Goal: Task Accomplishment & Management: Manage account settings

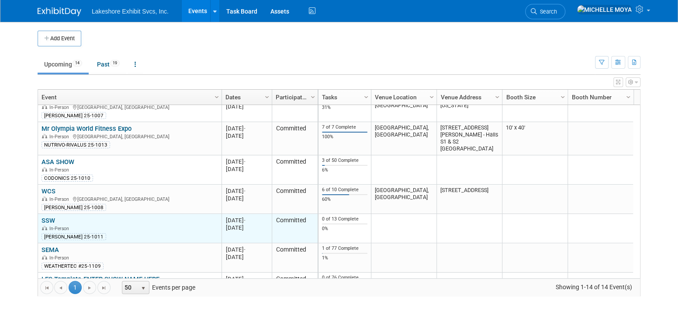
scroll to position [240, 0]
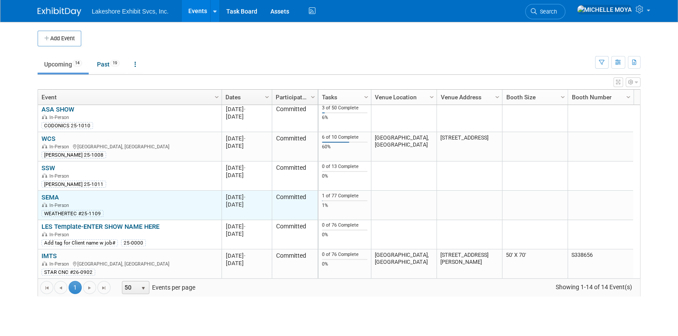
click at [56, 196] on link "SEMA" at bounding box center [50, 197] width 17 height 8
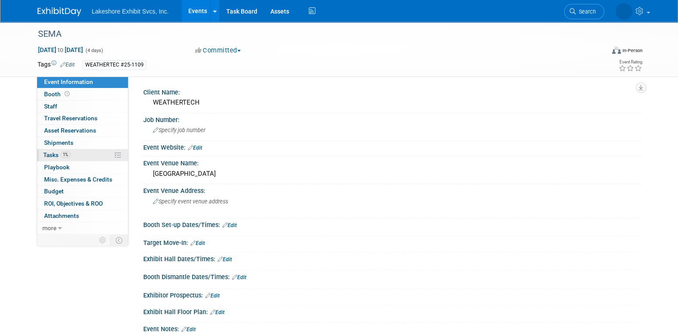
click at [66, 151] on span "1%" at bounding box center [66, 154] width 10 height 7
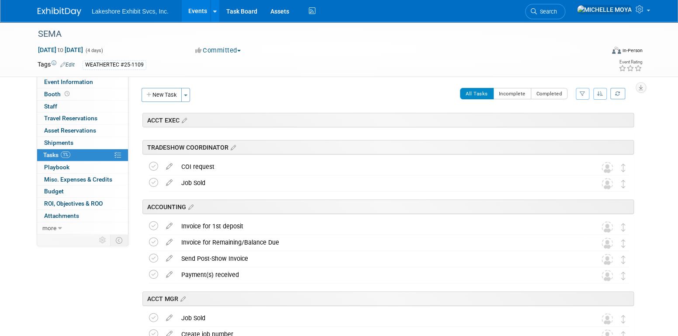
click at [585, 93] on icon "button" at bounding box center [583, 93] width 6 height 5
click at [570, 122] on select "-- Select Assignee -- All unassigned tasks Assigned to me Amanda Koss Dave Desa…" at bounding box center [547, 121] width 72 height 12
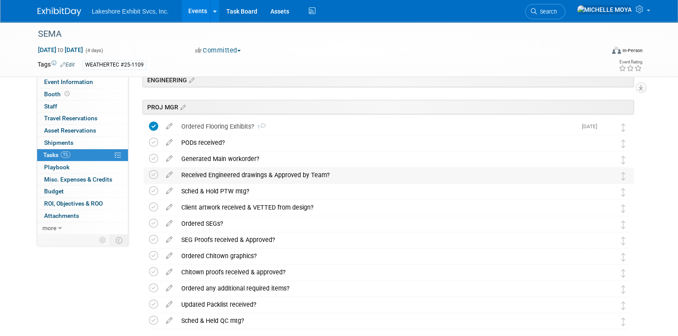
scroll to position [219, 0]
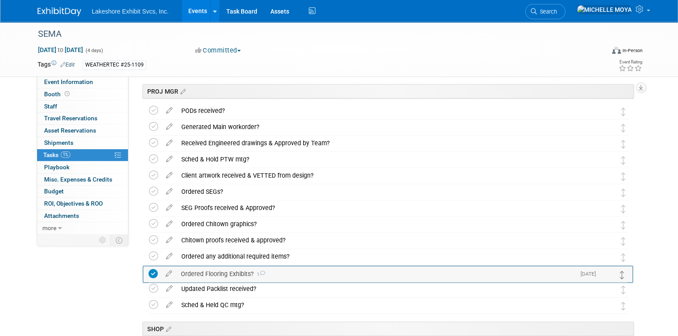
drag, startPoint x: 622, startPoint y: 113, endPoint x: 623, endPoint y: 270, distance: 156.5
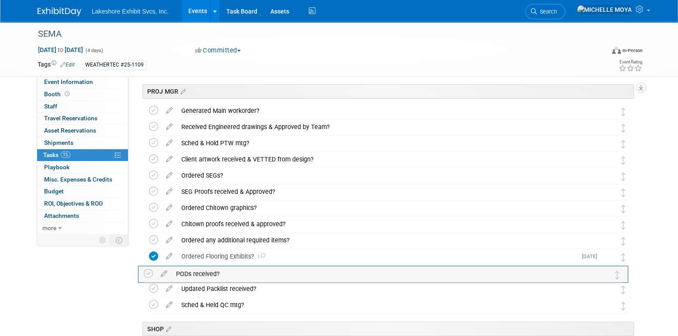
drag, startPoint x: 624, startPoint y: 113, endPoint x: 622, endPoint y: 271, distance: 158.7
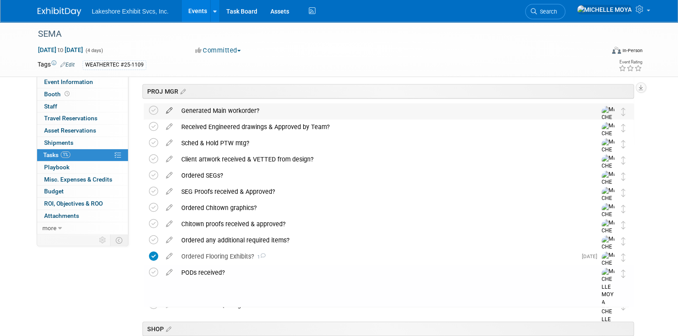
drag, startPoint x: 153, startPoint y: 108, endPoint x: 165, endPoint y: 111, distance: 12.6
click at [153, 110] on icon at bounding box center [153, 110] width 9 height 9
click at [203, 108] on div "Generated Main workorder?" at bounding box center [380, 110] width 407 height 15
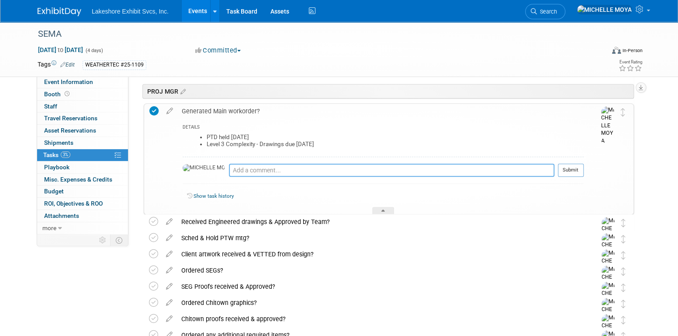
click at [239, 173] on textarea at bounding box center [392, 169] width 326 height 13
type textarea "8.11.25 - Workorder completed. Have yet to distribute/sched PTW as awaiting dra…"
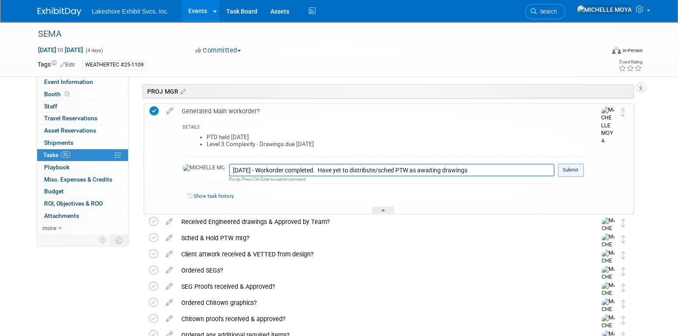
click at [566, 170] on button "Submit" at bounding box center [571, 169] width 26 height 13
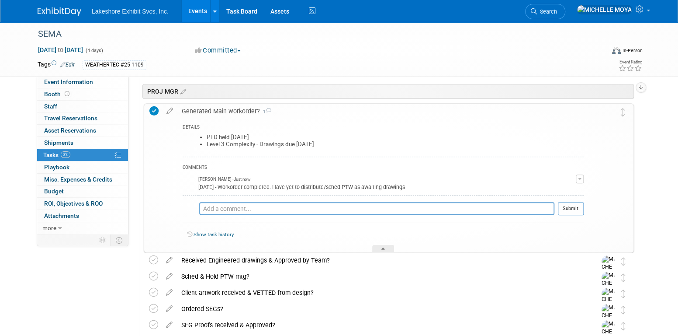
click at [225, 112] on div "Generated Main workorder? 1" at bounding box center [380, 111] width 407 height 15
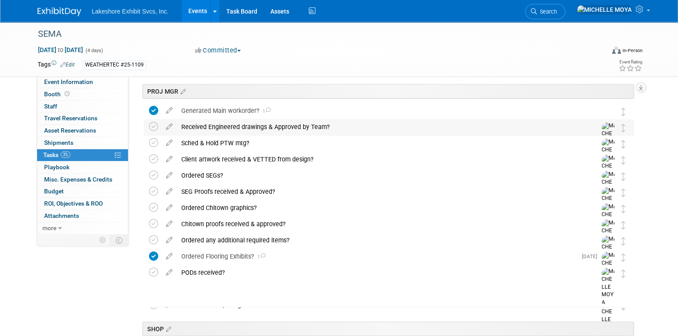
click at [218, 126] on div "Received Engineered drawings & Approved by Team?" at bounding box center [380, 126] width 407 height 15
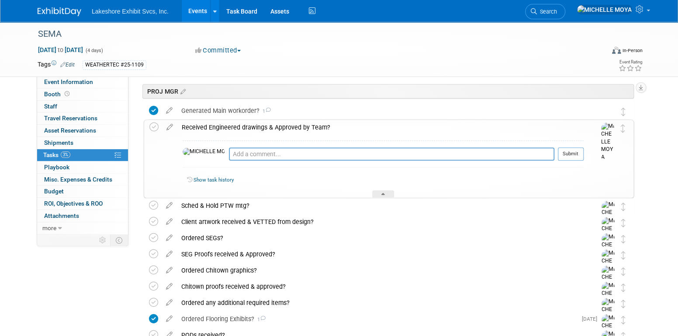
click at [218, 126] on div "Received Engineered drawings & Approved by Team?" at bounding box center [380, 127] width 407 height 15
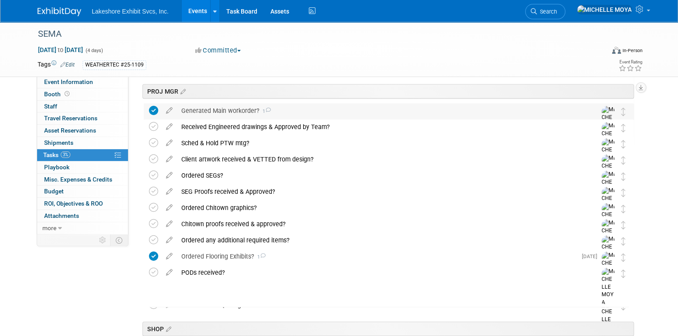
click at [228, 107] on div "Generated Main workorder? 1" at bounding box center [380, 110] width 407 height 15
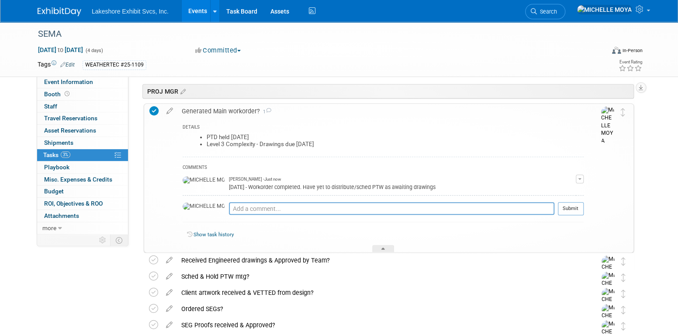
click at [230, 109] on div "Generated Main workorder? 1" at bounding box center [380, 111] width 407 height 15
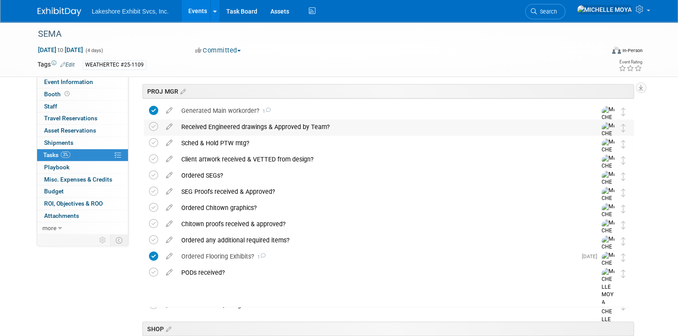
click at [234, 126] on div "Received Engineered drawings & Approved by Team?" at bounding box center [380, 126] width 407 height 15
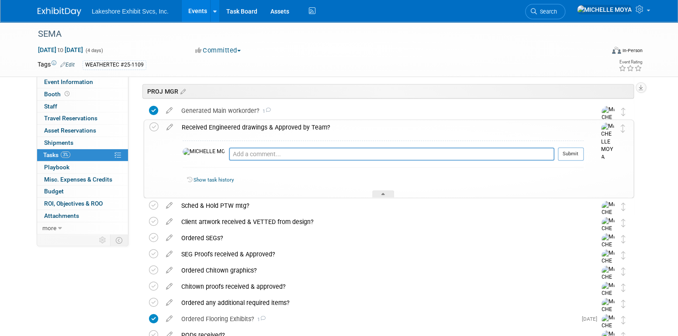
click at [234, 126] on div "Received Engineered drawings & Approved by Team?" at bounding box center [380, 127] width 407 height 15
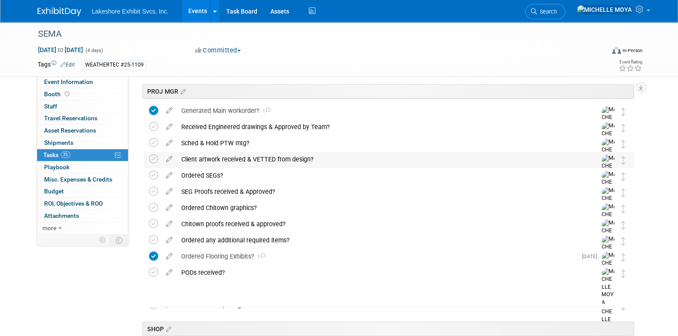
click at [240, 162] on div "Client artwork received & VETTED from design?" at bounding box center [380, 159] width 407 height 15
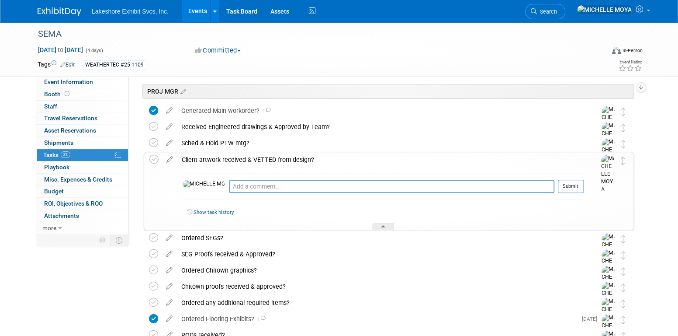
click at [198, 158] on div "Client artwork received & VETTED from design?" at bounding box center [380, 159] width 407 height 15
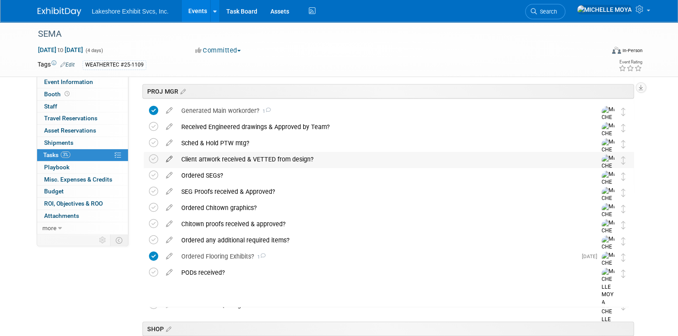
click at [171, 157] on icon at bounding box center [169, 157] width 15 height 11
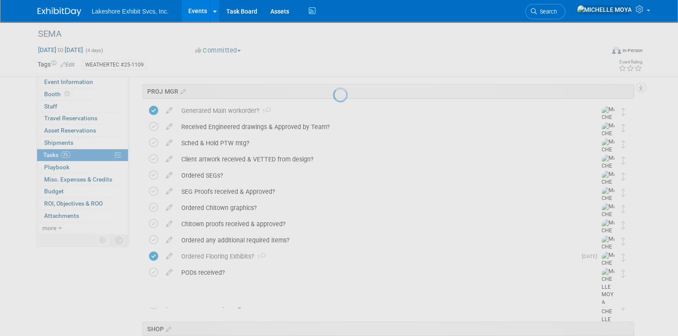
select select "7"
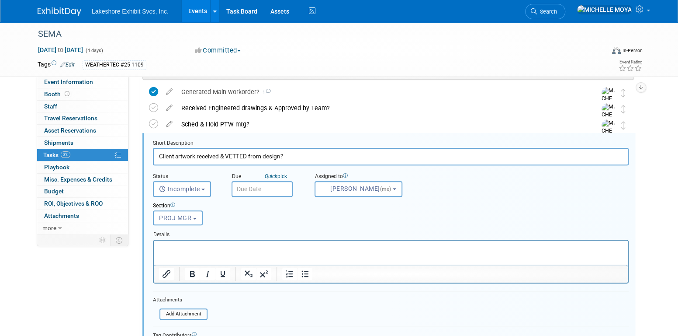
scroll to position [242, 0]
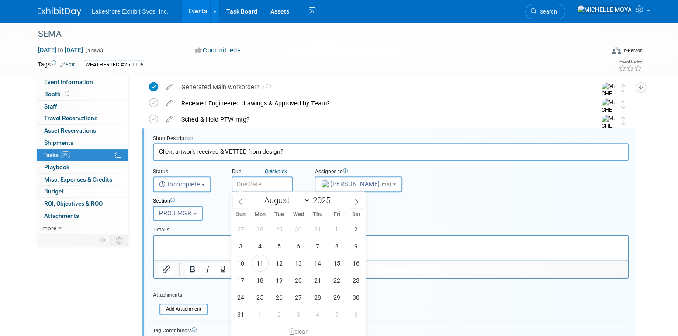
click at [264, 185] on input "text" at bounding box center [262, 184] width 61 height 16
click at [262, 244] on span "4" at bounding box center [260, 245] width 17 height 17
type input "Aug 4, 2025"
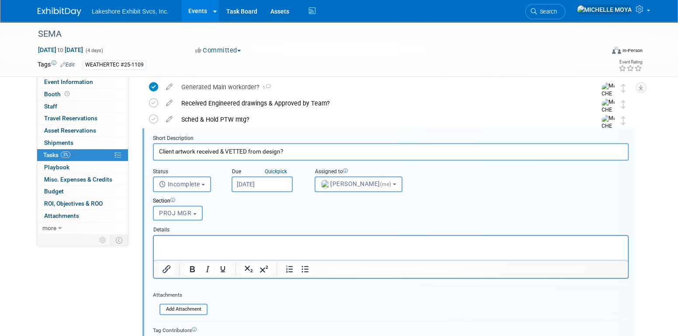
scroll to position [286, 0]
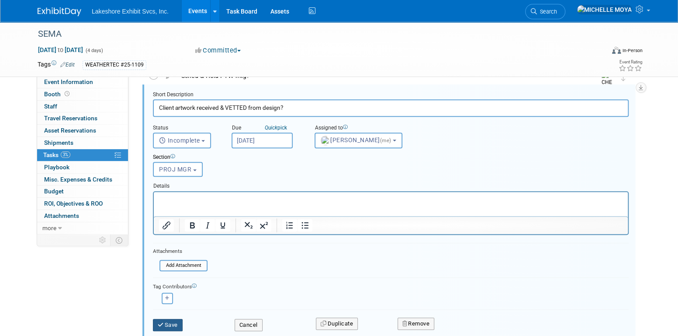
click at [173, 321] on button "Save" at bounding box center [168, 325] width 30 height 12
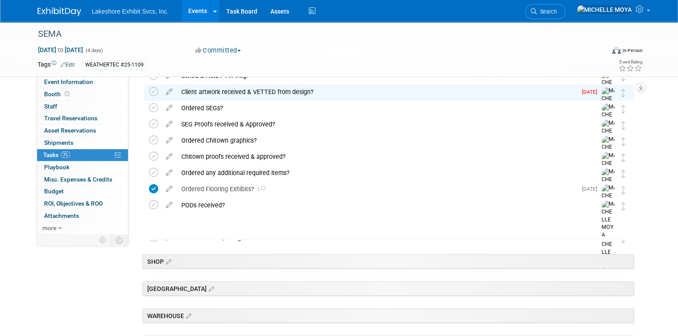
click at [198, 91] on div "Client artwork received & VETTED from design?" at bounding box center [377, 91] width 400 height 15
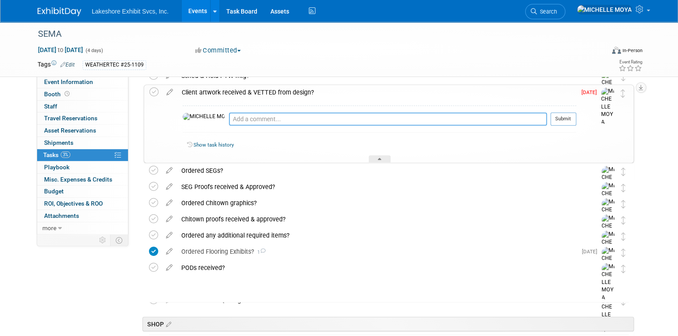
click at [229, 122] on textarea at bounding box center [388, 118] width 318 height 13
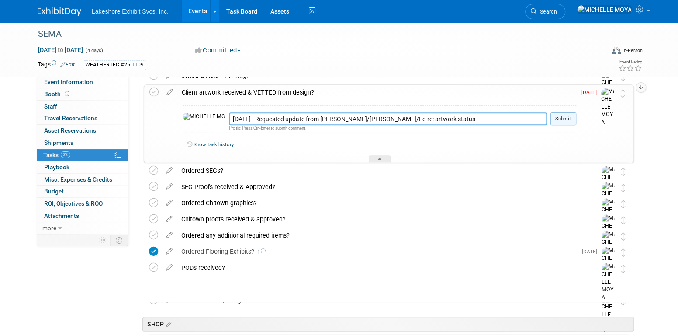
type textarea "8.8.25 - Requested update from Layne/Jill/Ed re: artwork status"
click at [571, 120] on button "Submit" at bounding box center [564, 118] width 26 height 13
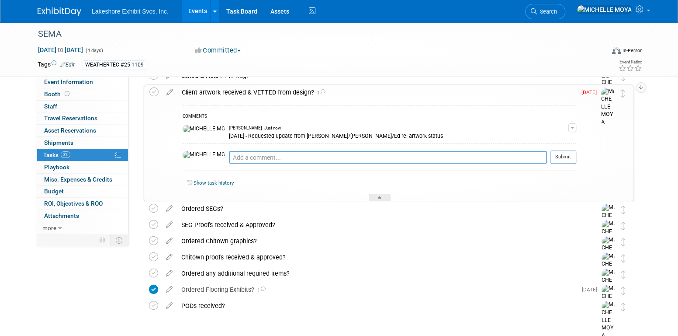
click at [247, 94] on div "Client artwork received & VETTED from design? 1" at bounding box center [376, 92] width 399 height 15
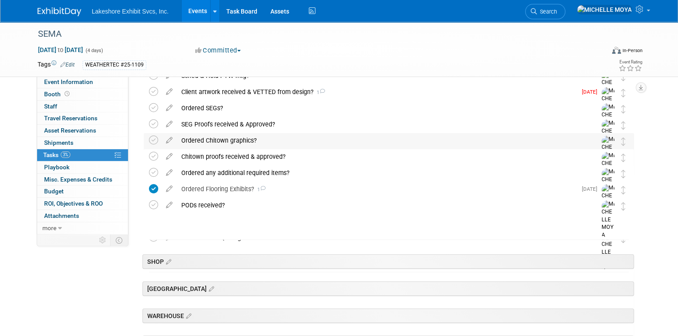
click at [196, 138] on div "Ordered Chitown graphics?" at bounding box center [380, 140] width 407 height 15
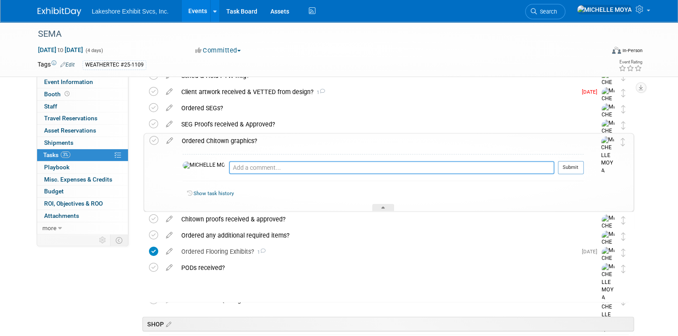
click at [229, 166] on textarea at bounding box center [392, 167] width 326 height 13
type textarea "n"
drag, startPoint x: 168, startPoint y: 136, endPoint x: 182, endPoint y: 144, distance: 15.7
click at [168, 136] on icon at bounding box center [169, 138] width 15 height 11
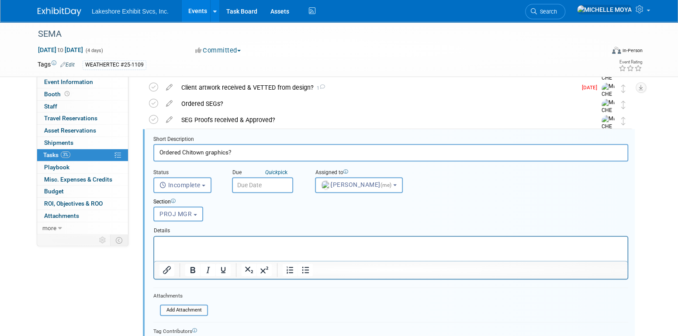
scroll to position [291, 0]
click at [264, 153] on input "Ordered Chitown graphics?" at bounding box center [390, 151] width 475 height 17
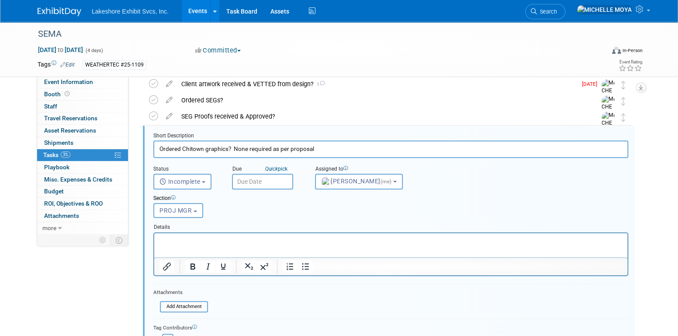
scroll to position [335, 0]
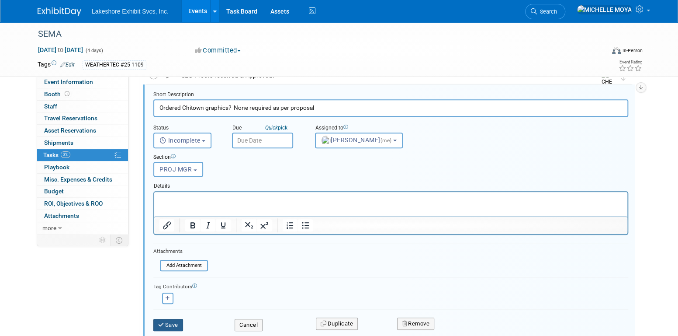
type input "Ordered Chitown graphics? None required as per proposal"
click at [169, 321] on button "Save" at bounding box center [168, 325] width 30 height 12
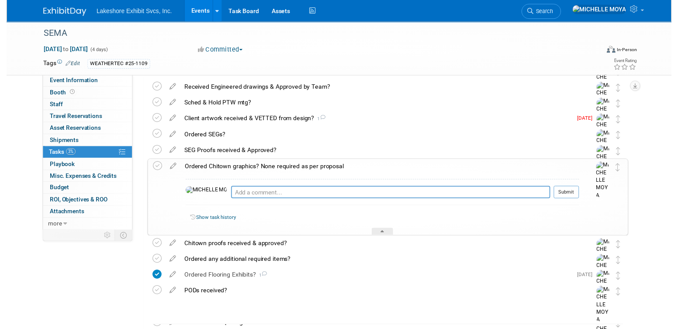
scroll to position [247, 0]
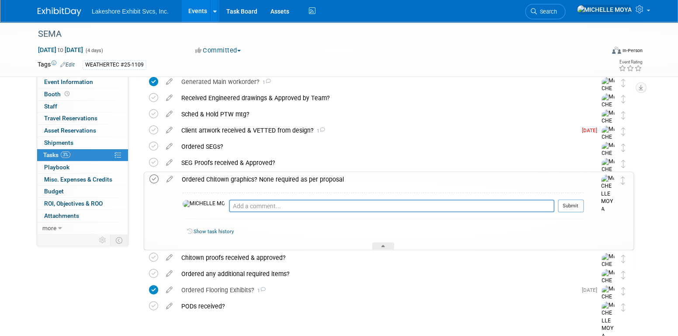
click at [153, 178] on icon at bounding box center [154, 178] width 9 height 9
click at [212, 177] on div "Ordered Chitown graphics? None required as per proposal" at bounding box center [380, 179] width 407 height 15
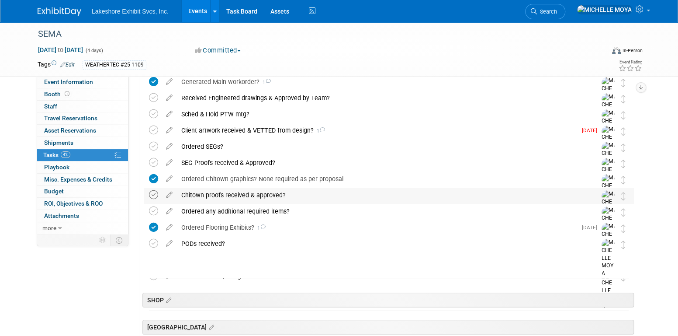
click at [153, 195] on icon at bounding box center [153, 194] width 9 height 9
click at [223, 212] on div "Ordered any additional required items?" at bounding box center [380, 211] width 407 height 15
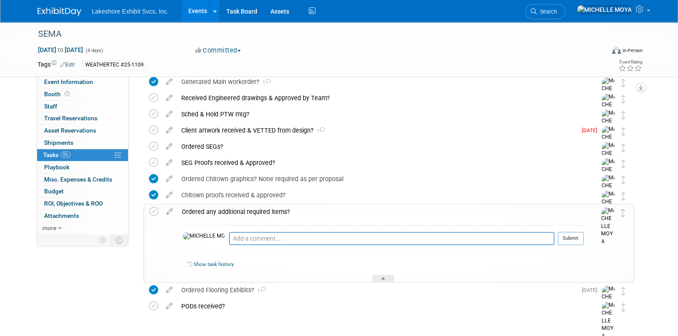
click at [168, 212] on icon at bounding box center [169, 209] width 15 height 11
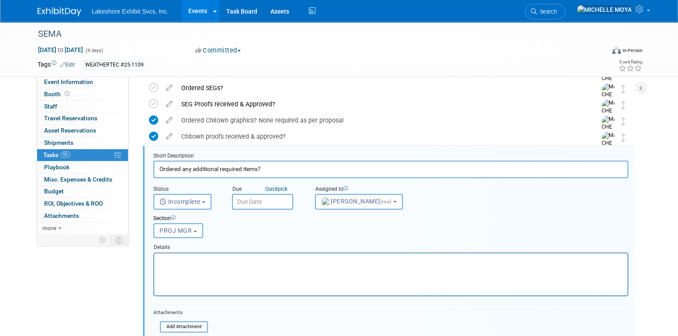
scroll to position [323, 0]
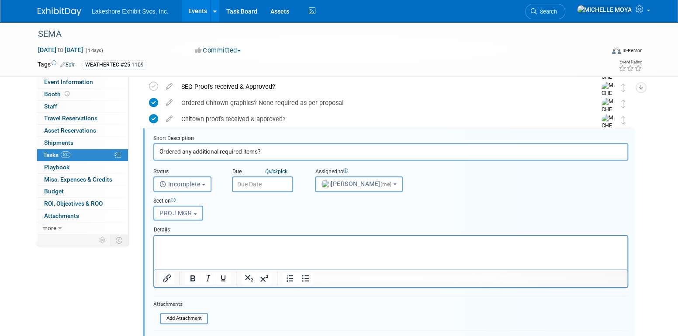
click at [256, 235] on div at bounding box center [390, 261] width 475 height 53
click at [306, 277] on icon "Bullet list" at bounding box center [305, 278] width 10 height 10
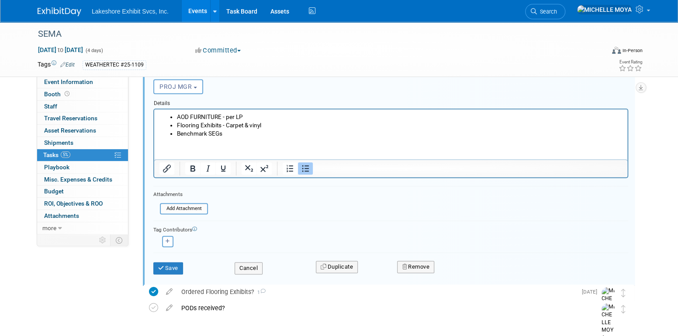
scroll to position [455, 0]
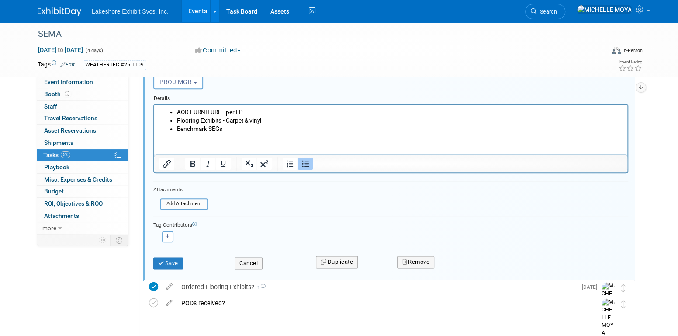
click at [177, 261] on button "Save" at bounding box center [168, 263] width 30 height 12
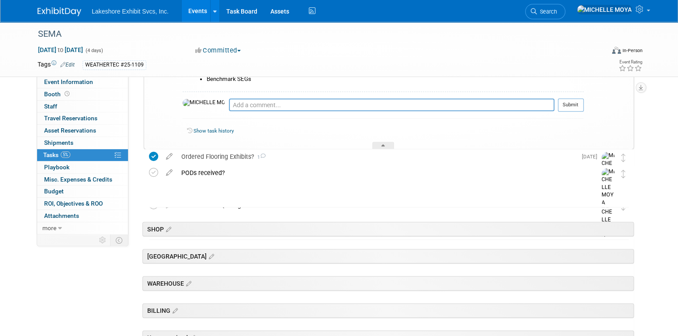
scroll to position [367, 0]
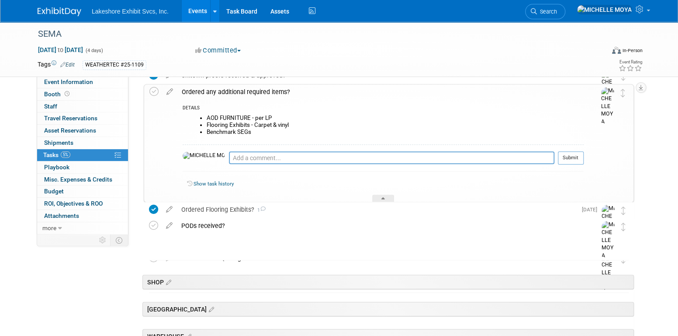
click at [252, 91] on div "Ordered any additional required items?" at bounding box center [380, 91] width 407 height 15
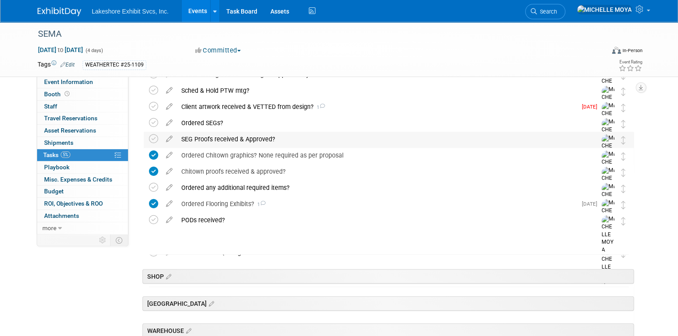
scroll to position [280, 0]
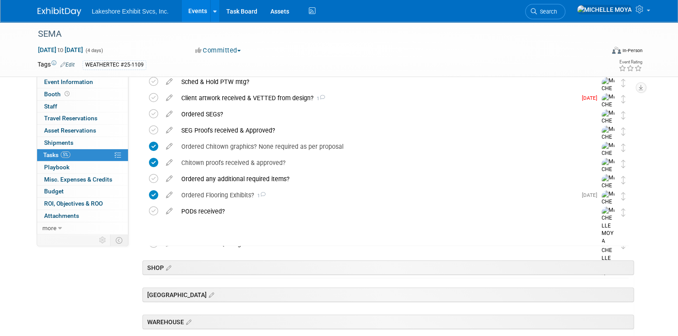
click at [234, 191] on div "Ordered Flooring Exhibits? 1" at bounding box center [377, 195] width 400 height 15
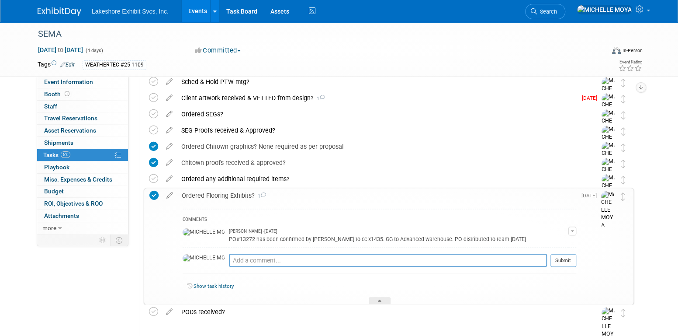
click at [234, 192] on div "Ordered Flooring Exhibits? 1" at bounding box center [376, 195] width 399 height 15
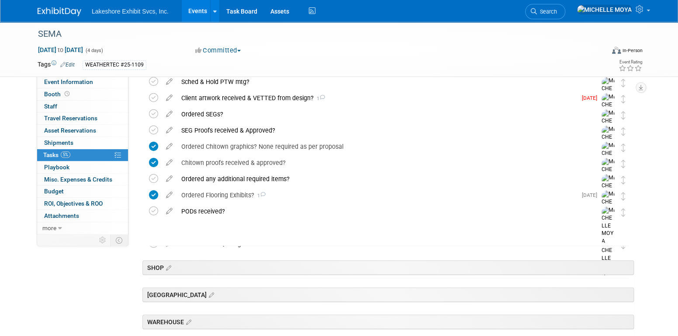
click at [236, 179] on div "Ordered any additional required items?" at bounding box center [380, 178] width 407 height 15
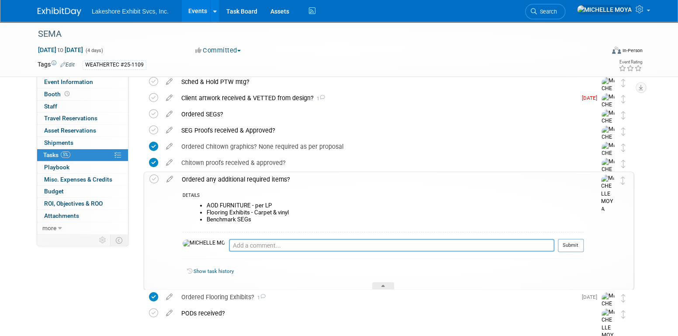
click at [244, 244] on textarea at bounding box center [392, 245] width 326 height 13
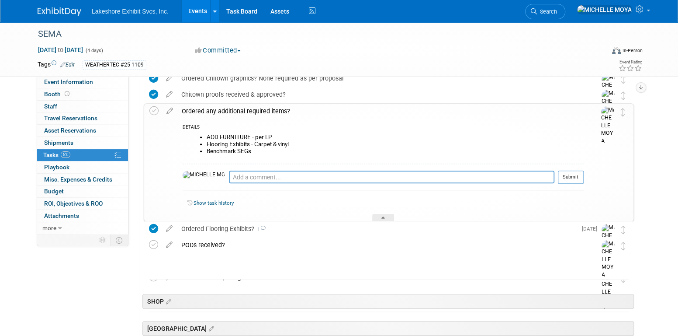
scroll to position [367, 0]
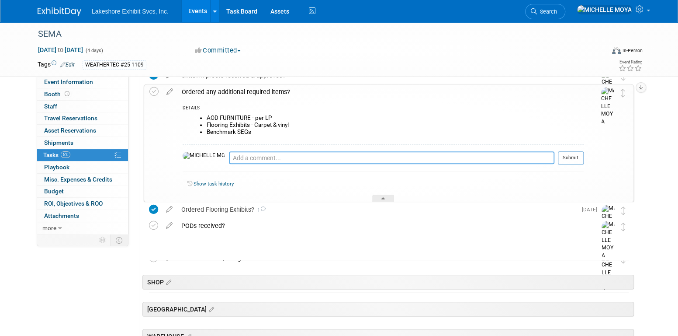
click at [245, 156] on textarea at bounding box center [392, 157] width 326 height 13
click at [247, 161] on textarea at bounding box center [392, 157] width 326 height 13
type textarea "PO 13308 Layne ordered AOD DELV TO/FROM SHOW"
click at [577, 154] on button "Submit" at bounding box center [571, 157] width 26 height 13
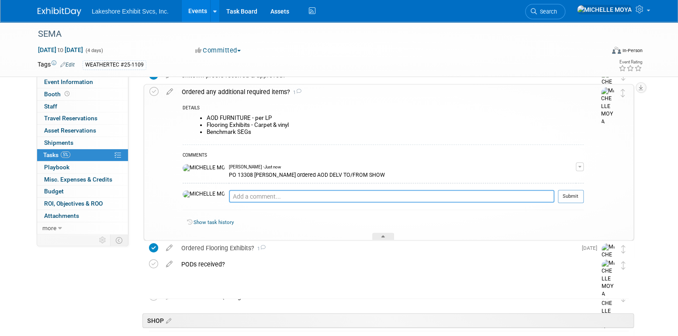
click at [250, 194] on textarea at bounding box center [392, 196] width 326 height 13
type textarea "PO 13272"
click at [244, 244] on div "Ordered Flooring Exhibits? 1" at bounding box center [377, 247] width 400 height 15
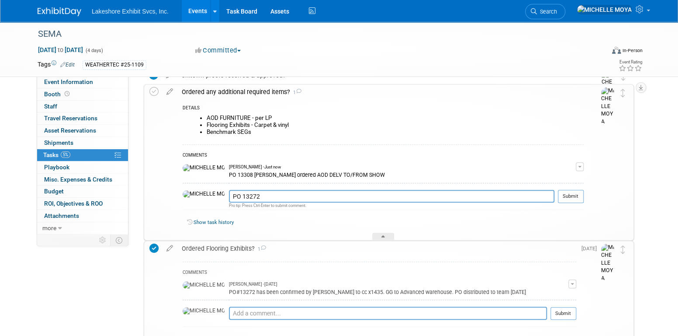
click at [571, 282] on button "button" at bounding box center [573, 283] width 8 height 9
click at [556, 294] on link "Edit Comment" at bounding box center [541, 296] width 69 height 12
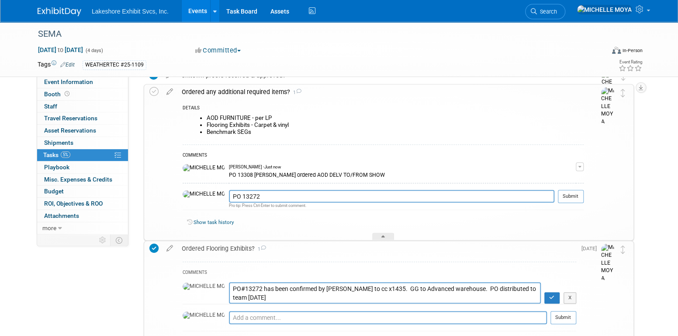
drag, startPoint x: 230, startPoint y: 295, endPoint x: 201, endPoint y: 291, distance: 30.0
click at [229, 290] on textarea "PO#13272 has been confirmed by Ashley chargg to cc x1435. GG to Advanced wareho…" at bounding box center [385, 292] width 312 height 21
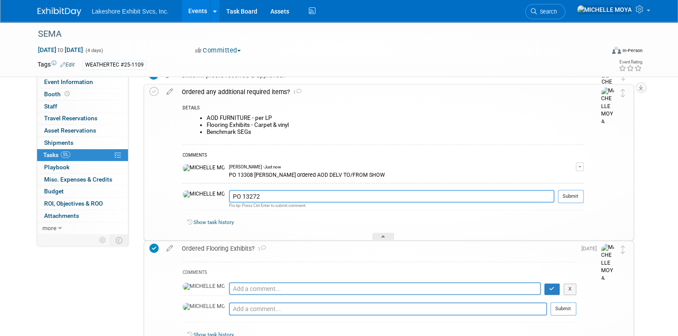
click at [236, 195] on textarea "PO 13272" at bounding box center [392, 196] width 326 height 13
drag, startPoint x: 236, startPoint y: 195, endPoint x: 191, endPoint y: 198, distance: 44.3
click at [175, 197] on tr "Ordered any additional required items? 1 DETAILS AOD FURNITURE - per LP Floorin…" at bounding box center [389, 162] width 479 height 156
paste textarea "PO#13272 has been confirmed by Ashley chargg to cc x1435. GG to Advanced wareho…"
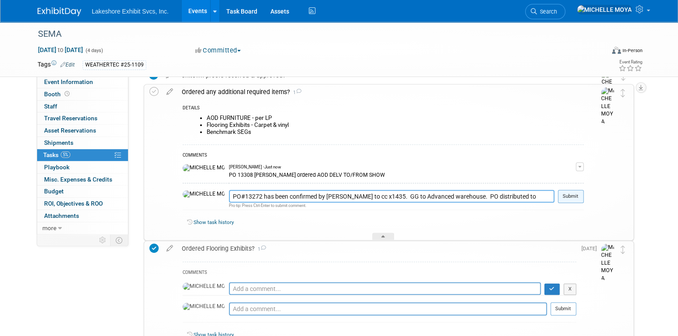
type textarea "PO#13272 has been confirmed by Ashley chargg to cc x1435. GG to Advanced wareho…"
click at [569, 196] on button "Submit" at bounding box center [571, 196] width 26 height 13
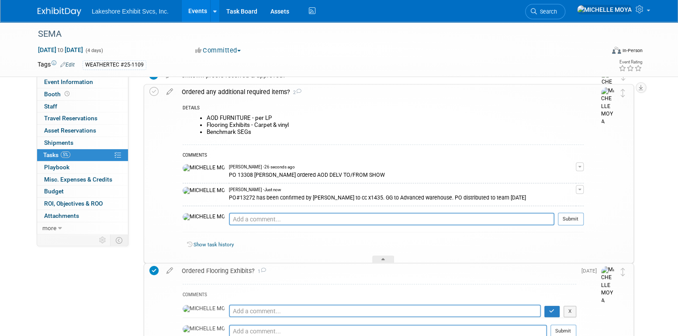
drag, startPoint x: 354, startPoint y: 280, endPoint x: 270, endPoint y: 286, distance: 84.2
click at [354, 279] on div "COMMENTS PO#13272 has been confirmed by Ashley chargg to cc x1435. GG to Advanc…" at bounding box center [376, 326] width 399 height 97
click at [154, 269] on icon at bounding box center [154, 270] width 9 height 9
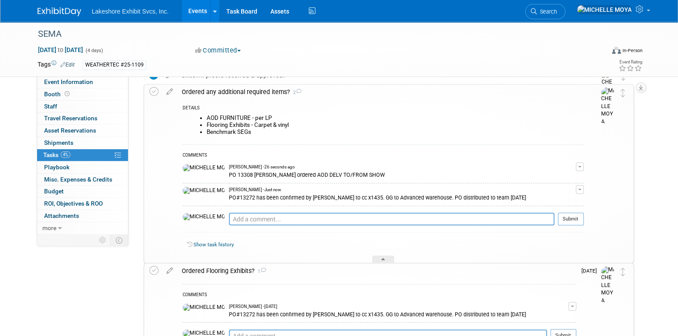
click at [196, 267] on div "Ordered Flooring Exhibits? 1" at bounding box center [376, 270] width 399 height 15
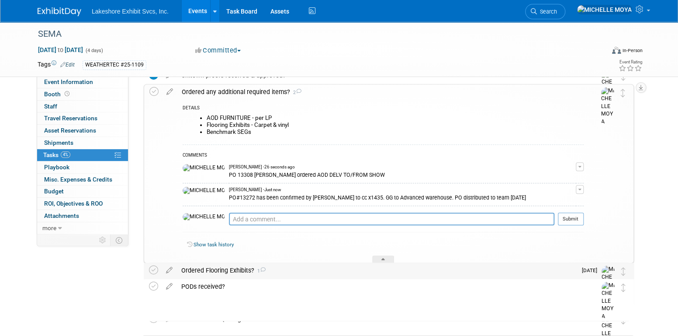
click at [211, 267] on div "Ordered Flooring Exhibits? 1" at bounding box center [377, 270] width 400 height 15
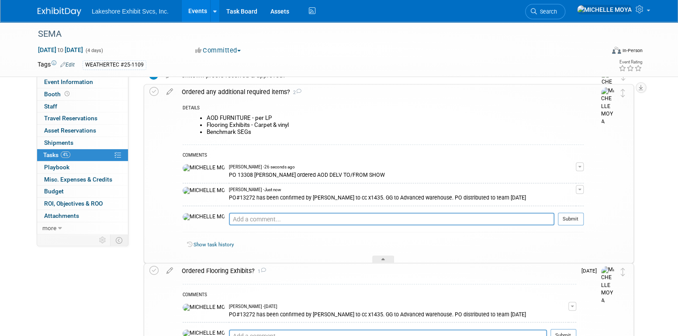
click at [340, 237] on div "Show task history" at bounding box center [383, 245] width 401 height 19
click at [237, 223] on textarea at bounding box center [392, 218] width 326 height 13
click at [445, 216] on textarea "PO#13331 for Benchmark. NOT YET ORDERED AS AWAITING ARTWORK FROM CLIENT. 8.11.25" at bounding box center [392, 218] width 326 height 13
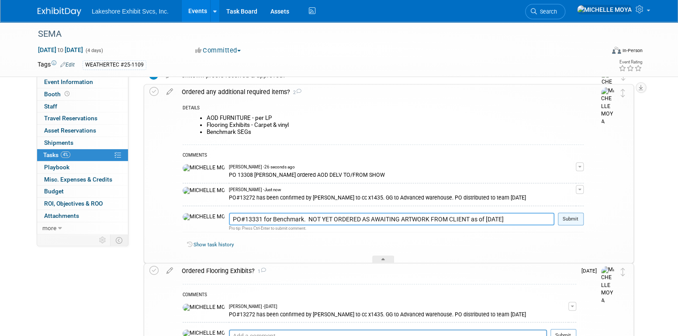
type textarea "PO#13331 for Benchmark. NOT YET ORDERED AS AWAITING ARTWORK FROM CLIENT as of 8…"
click at [572, 216] on button "Submit" at bounding box center [571, 218] width 26 height 13
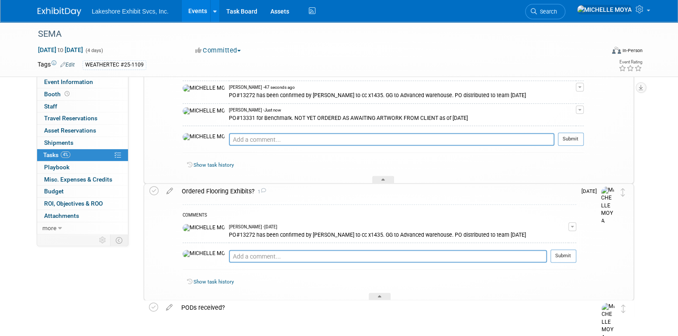
scroll to position [498, 0]
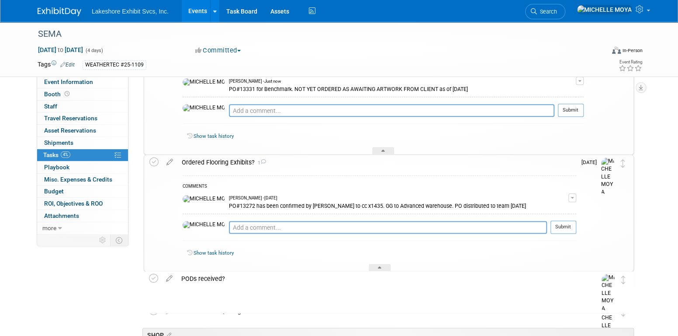
click at [235, 163] on div "Ordered Flooring Exhibits? 1" at bounding box center [376, 162] width 399 height 15
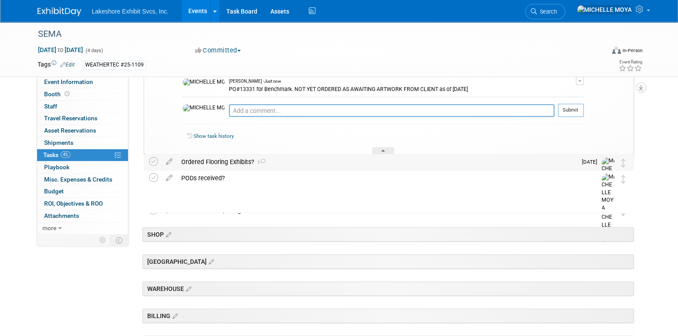
click at [199, 160] on div "Ordered Flooring Exhibits? 1" at bounding box center [377, 161] width 400 height 15
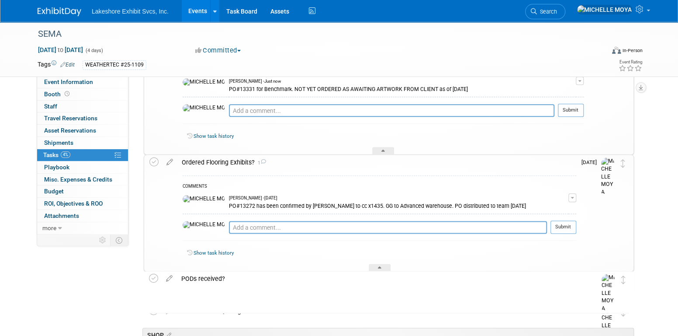
click at [199, 160] on div "Ordered Flooring Exhibits? 1" at bounding box center [376, 162] width 399 height 15
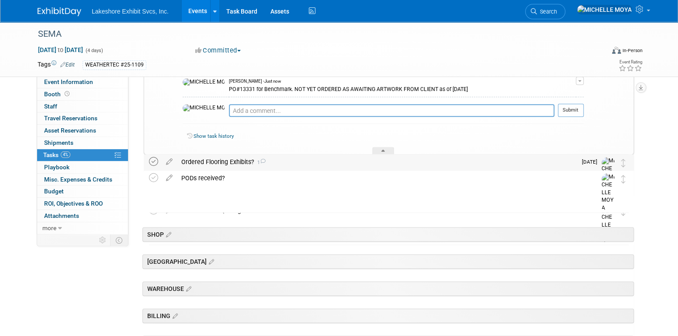
click at [153, 160] on icon at bounding box center [153, 161] width 9 height 9
drag, startPoint x: 191, startPoint y: 160, endPoint x: 209, endPoint y: 161, distance: 17.5
click at [209, 161] on div "Ordered Flooring Exhibits? 1" at bounding box center [377, 161] width 400 height 15
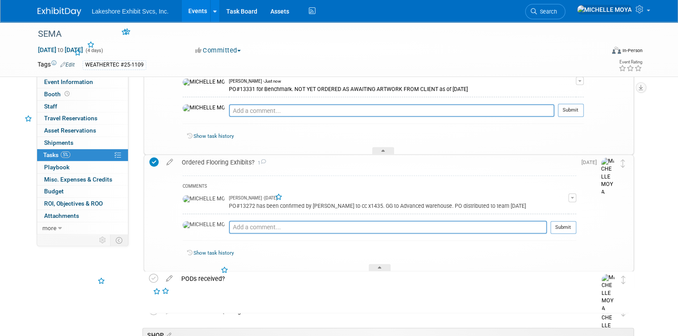
click at [209, 160] on div "Ordered Flooring Exhibits? 1" at bounding box center [376, 162] width 399 height 15
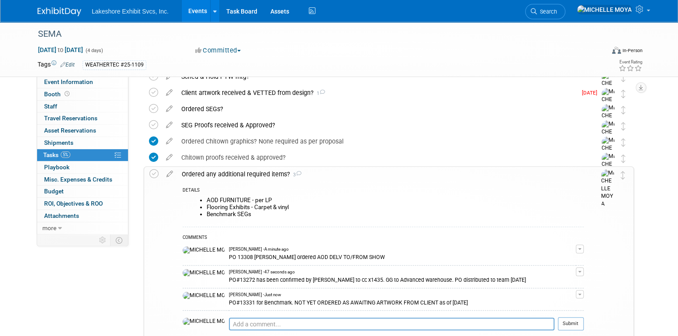
scroll to position [236, 0]
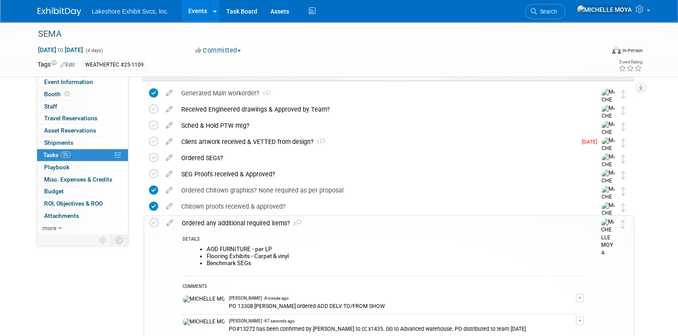
click at [258, 220] on div "Ordered any additional required items? 3" at bounding box center [380, 223] width 407 height 15
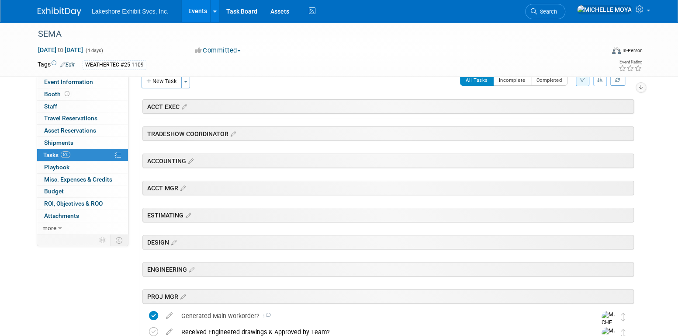
scroll to position [0, 0]
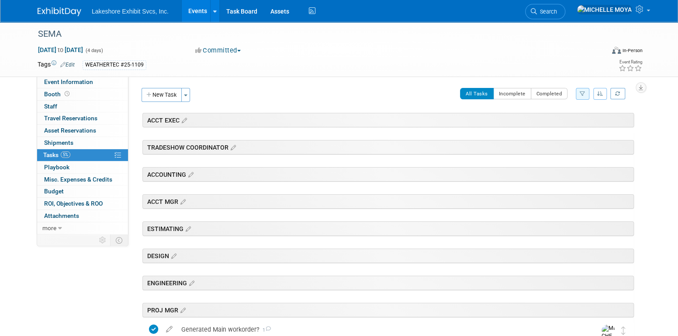
click at [194, 7] on link "Events" at bounding box center [198, 11] width 32 height 22
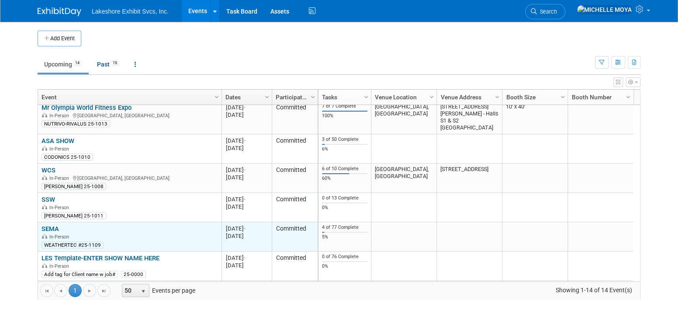
scroll to position [237, 0]
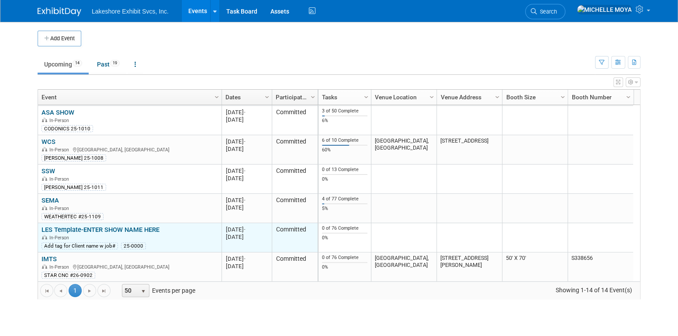
click at [95, 229] on link "LES Template-ENTER SHOW NAME HERE" at bounding box center [101, 230] width 118 height 8
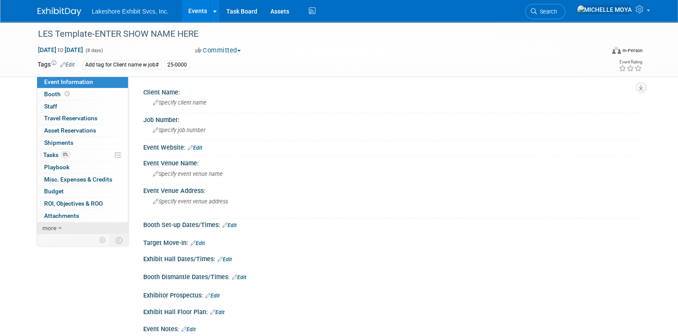
click at [57, 225] on link "more" at bounding box center [82, 228] width 91 height 12
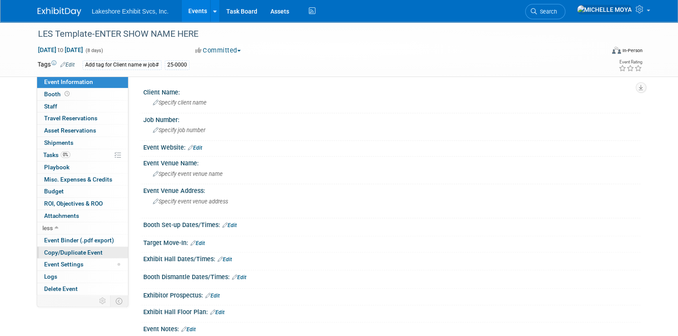
click at [63, 250] on span "Copy/Duplicate Event" at bounding box center [73, 252] width 59 height 7
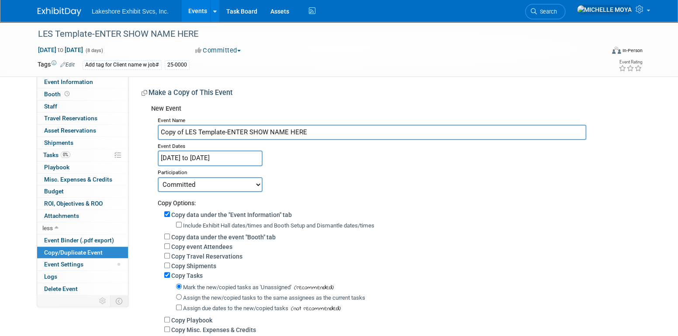
drag, startPoint x: 295, startPoint y: 127, endPoint x: 149, endPoint y: 143, distance: 147.3
click at [147, 145] on div "New Event Event Name Copy of LES Template-ENTER SHOW NAME HERE Event Dates Dec …" at bounding box center [388, 239] width 493 height 276
type input "a"
type input "AAPEX"
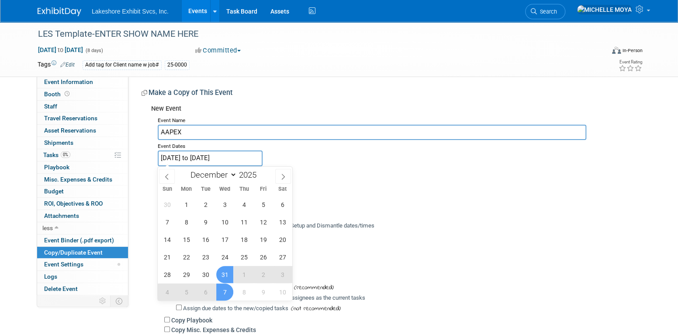
click at [182, 155] on input "Dec 31, 2025 to Jan 7, 2026" at bounding box center [210, 157] width 105 height 15
drag, startPoint x: 182, startPoint y: 155, endPoint x: 170, endPoint y: 175, distance: 23.2
click at [170, 175] on span at bounding box center [167, 176] width 16 height 15
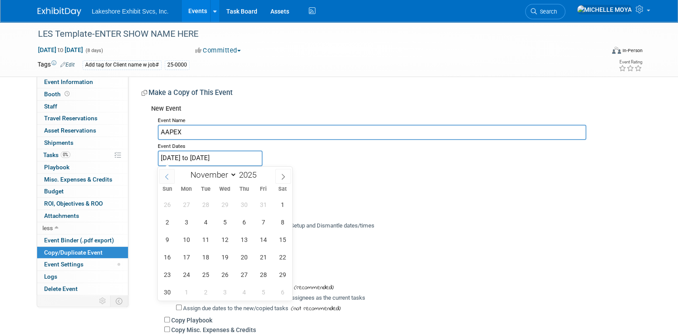
click at [167, 177] on icon at bounding box center [167, 177] width 6 height 6
click at [167, 178] on icon at bounding box center [167, 177] width 6 height 6
click at [167, 176] on icon at bounding box center [167, 177] width 6 height 6
click at [280, 177] on icon at bounding box center [283, 177] width 6 height 6
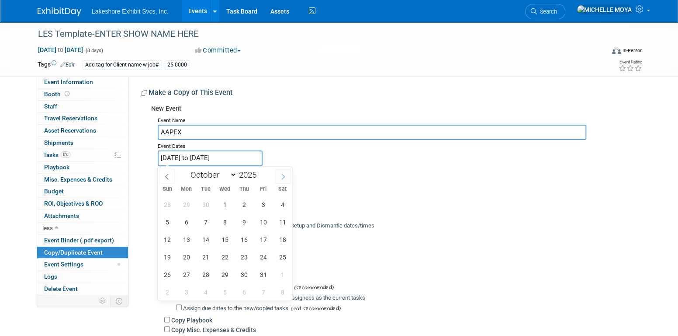
click at [280, 177] on span at bounding box center [283, 176] width 16 height 15
select select "10"
click at [210, 218] on span "4" at bounding box center [205, 221] width 17 height 17
click at [240, 221] on span "6" at bounding box center [244, 221] width 17 height 17
type input "[DATE] to [DATE]"
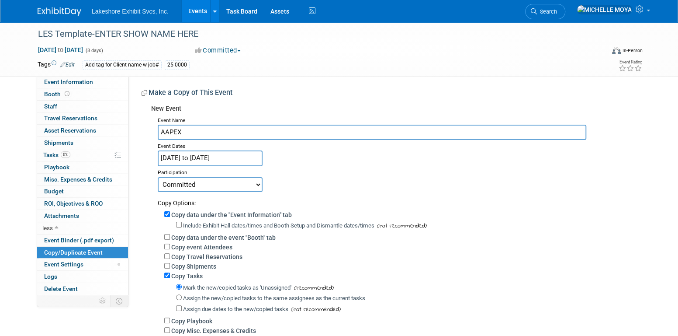
click at [337, 167] on div "Participation" at bounding box center [396, 171] width 476 height 10
click at [169, 212] on input "Copy data under the "Event Information" tab" at bounding box center [167, 214] width 6 height 6
checkbox input "false"
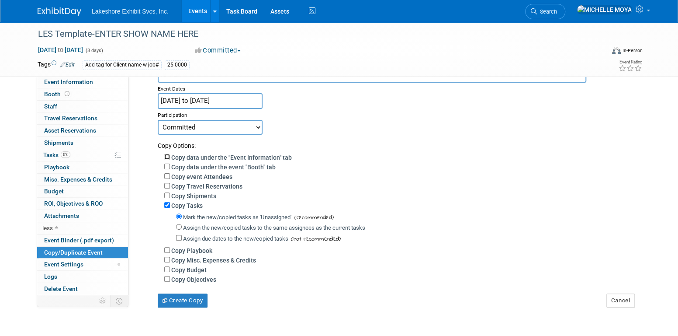
scroll to position [44, 0]
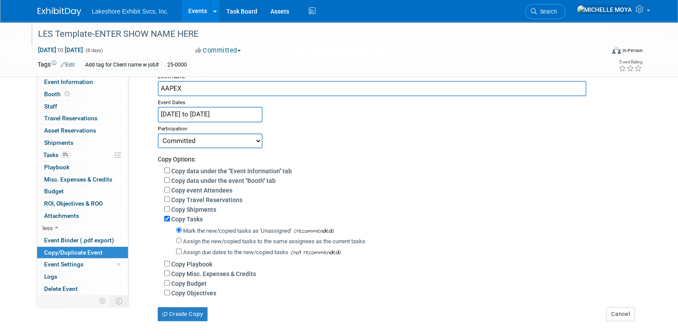
click at [153, 35] on div "LES Template-ENTER SHOW NAME HERE" at bounding box center [313, 34] width 556 height 16
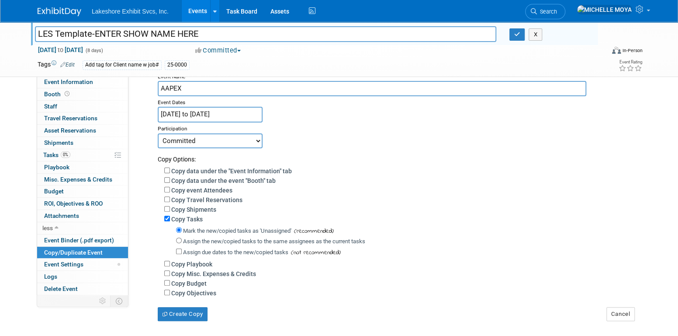
drag, startPoint x: 207, startPoint y: 31, endPoint x: 34, endPoint y: 43, distance: 173.5
click at [34, 43] on div "LES Template-ENTER SHOW NAME HERE LES Template-ENTER SHOW NAME HERE X" at bounding box center [314, 34] width 567 height 24
click at [304, 64] on div "Add tag for Client name w job# 25-0000" at bounding box center [311, 65] width 457 height 10
click at [203, 316] on button "Create Copy" at bounding box center [183, 314] width 50 height 14
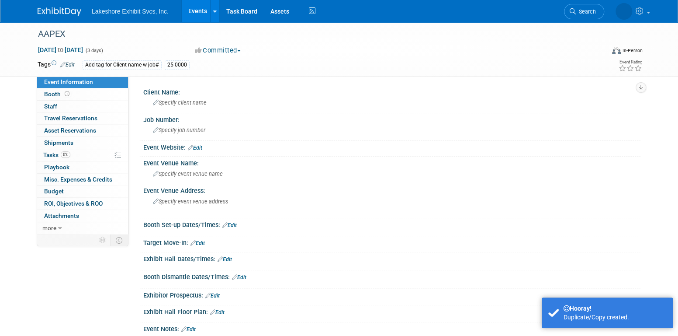
click at [199, 15] on link "Events" at bounding box center [198, 11] width 32 height 22
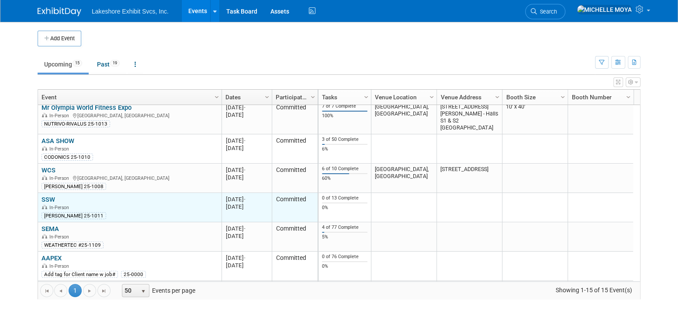
scroll to position [261, 0]
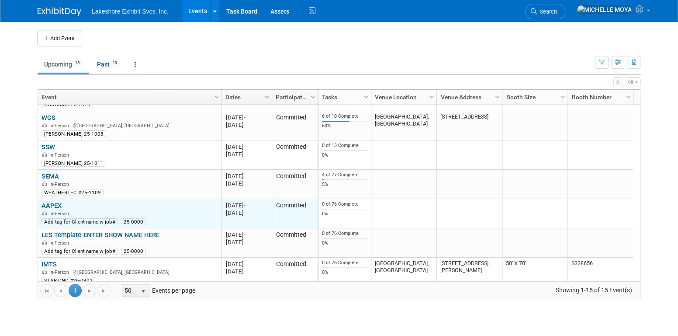
click at [54, 202] on link "AAPEX" at bounding box center [52, 206] width 20 height 8
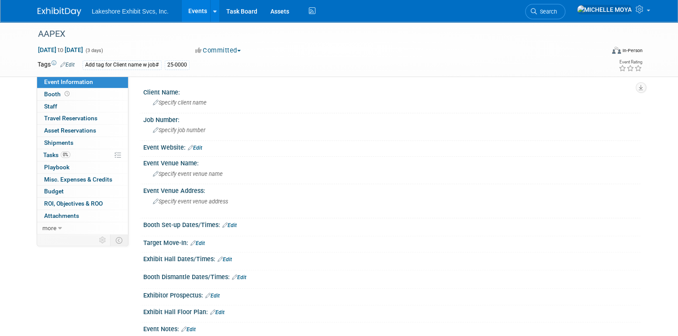
click at [71, 65] on link "Edit" at bounding box center [67, 65] width 14 height 6
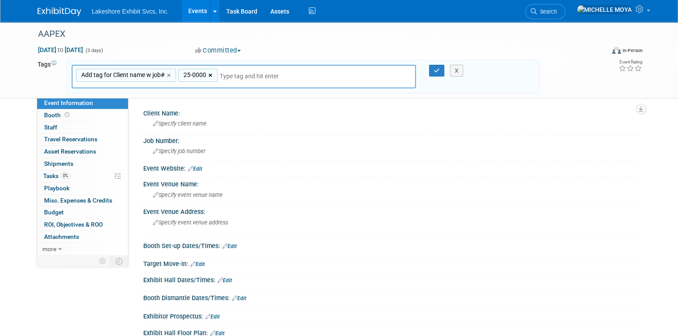
drag, startPoint x: 210, startPoint y: 72, endPoint x: 185, endPoint y: 80, distance: 26.1
click at [209, 72] on link "×" at bounding box center [212, 75] width 6 height 10
type input "Add tag for Client name w job#"
click at [169, 75] on link "×" at bounding box center [170, 75] width 6 height 10
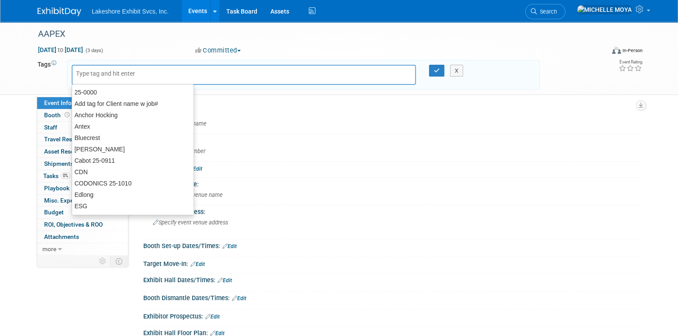
click at [170, 74] on input "text" at bounding box center [137, 73] width 122 height 9
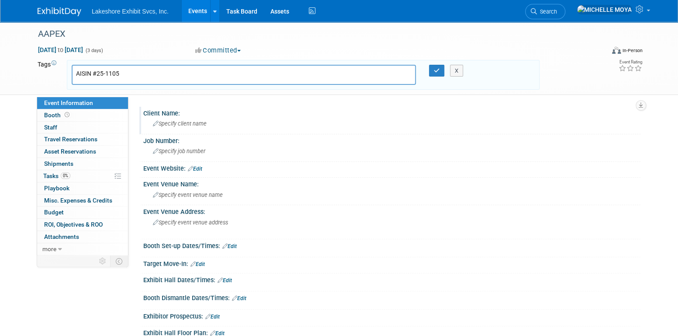
type input "AISIN #25-1105"
click at [195, 123] on span "Specify client name" at bounding box center [180, 123] width 54 height 7
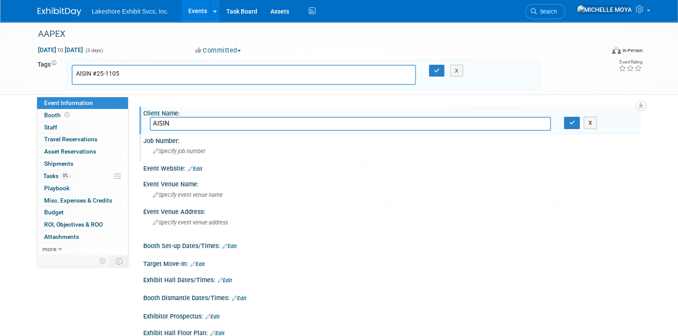
type input "AISIN"
click at [203, 150] on span "Specify job number" at bounding box center [179, 151] width 52 height 7
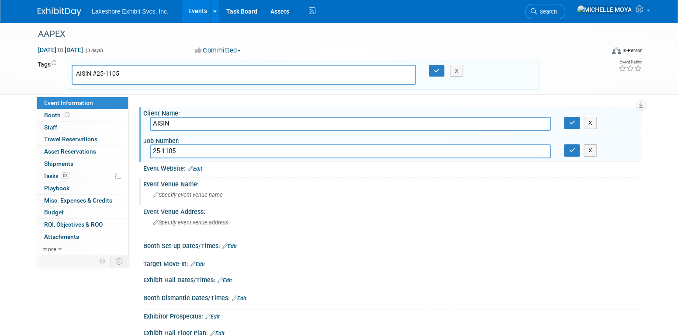
type input "25-1105"
click at [199, 192] on span "Specify event venue name" at bounding box center [188, 194] width 70 height 7
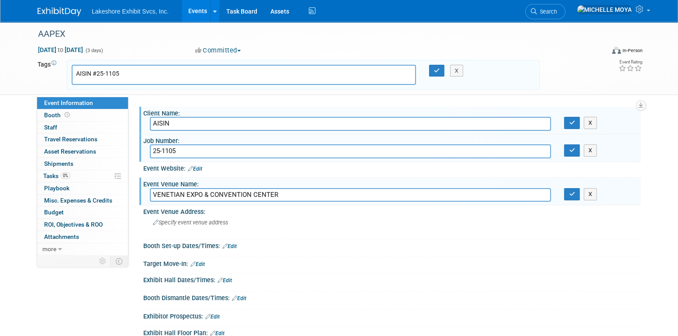
type input "VENETIAN EXPO & CONVENTION CENTER"
click at [201, 168] on link "Edit" at bounding box center [195, 169] width 14 height 6
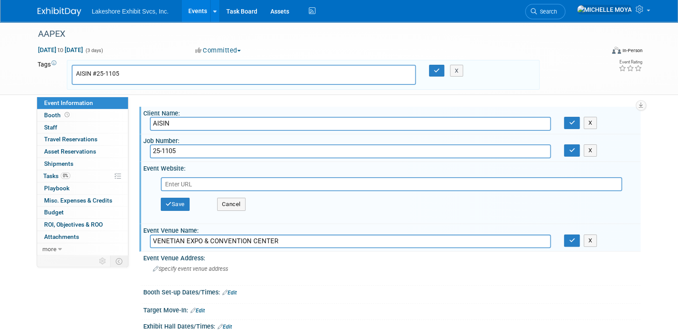
click at [205, 183] on input "text" at bounding box center [392, 184] width 462 height 14
type input "https://www.freemanco.com/store/show/landing?showID=537948"
click at [183, 203] on button "Save" at bounding box center [175, 204] width 29 height 13
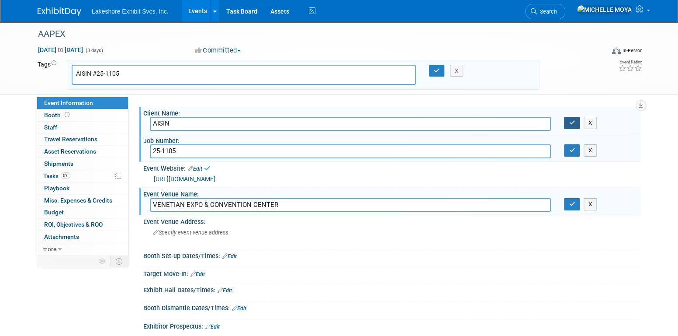
click at [572, 118] on button "button" at bounding box center [572, 123] width 16 height 12
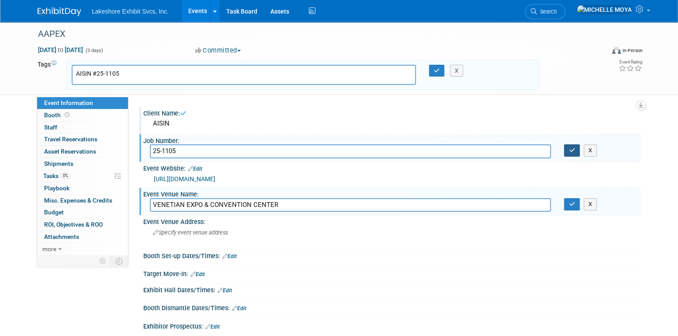
click at [575, 150] on button "button" at bounding box center [572, 150] width 16 height 12
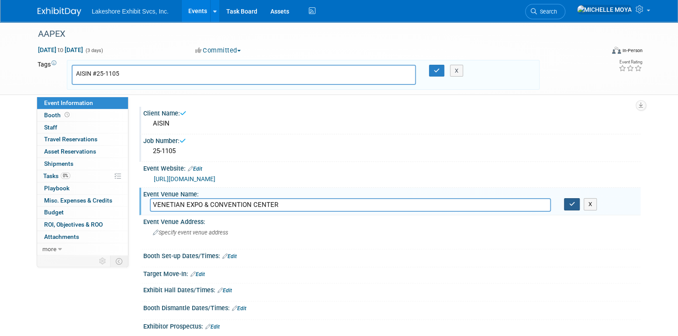
click at [570, 202] on icon "button" at bounding box center [572, 204] width 6 height 6
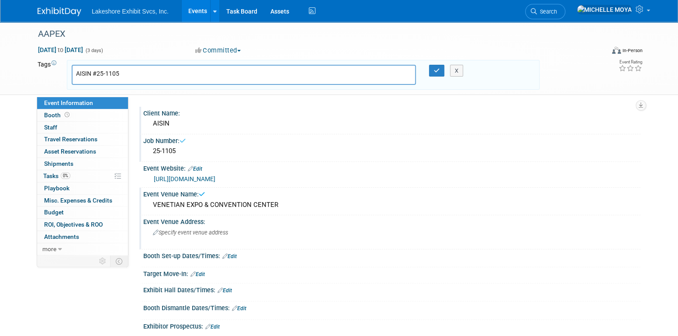
click at [221, 230] on span "Specify event venue address" at bounding box center [190, 232] width 75 height 7
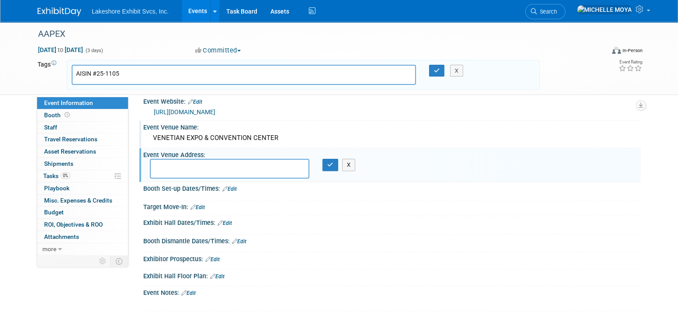
scroll to position [87, 0]
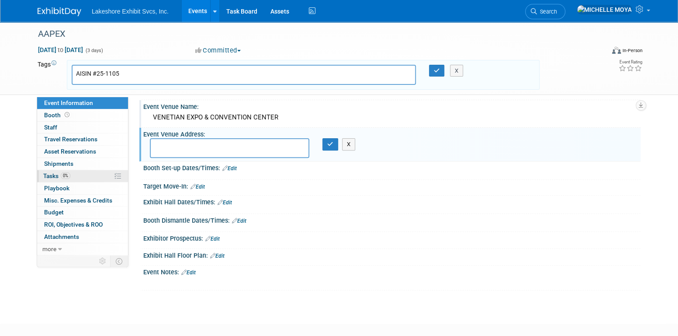
click at [73, 174] on link "0% Tasks 0%" at bounding box center [82, 176] width 91 height 12
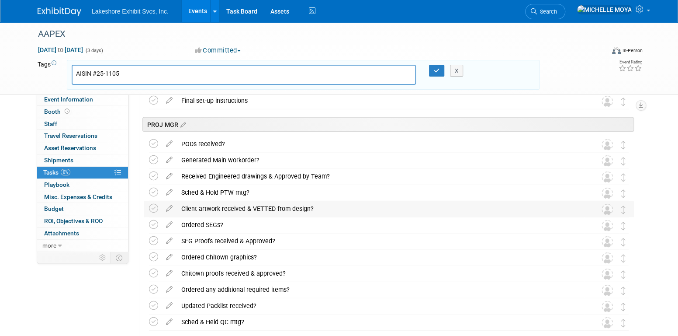
scroll to position [1158, 0]
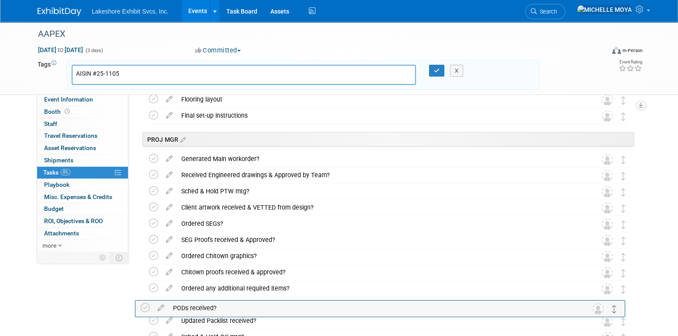
drag, startPoint x: 625, startPoint y: 159, endPoint x: 616, endPoint y: 308, distance: 149.3
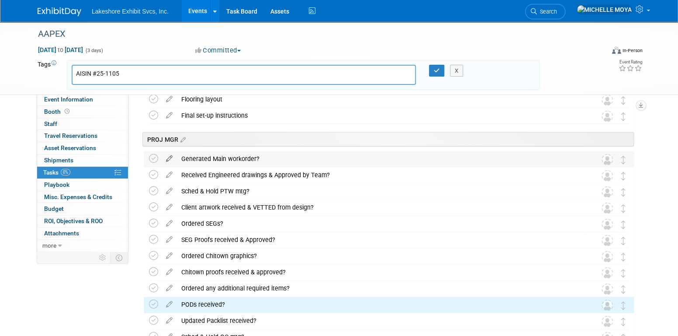
click at [169, 156] on icon at bounding box center [169, 156] width 15 height 11
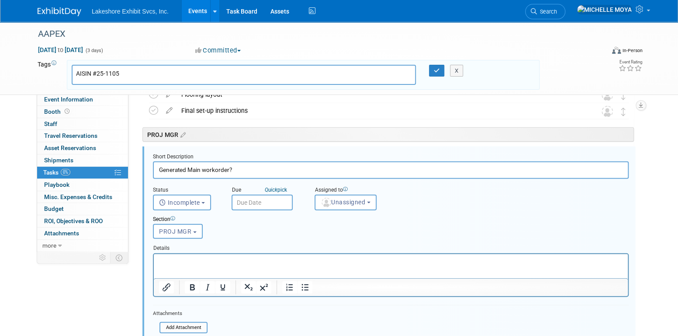
scroll to position [1164, 0]
click at [358, 200] on span "Unassigned" at bounding box center [343, 201] width 45 height 7
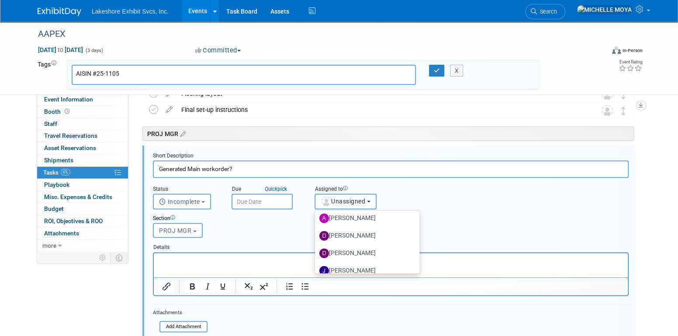
scroll to position [153, 0]
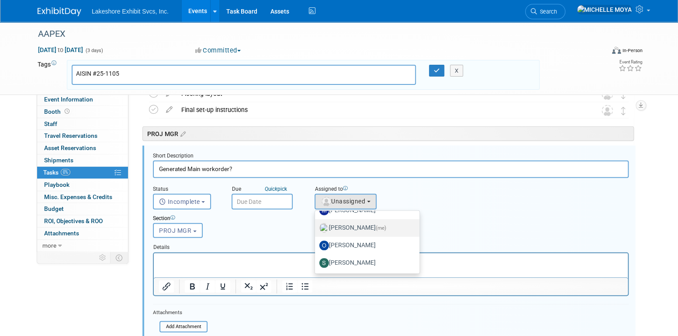
click at [372, 225] on label "MICHELLE MOYA (me)" at bounding box center [365, 228] width 91 height 14
click at [316, 225] on input "MICHELLE MOYA (me)" at bounding box center [314, 227] width 6 height 6
select select "06370d63-ce01-410c-be22-fd43021185b5"
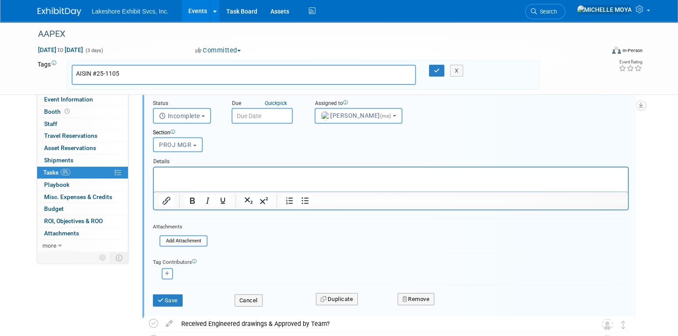
scroll to position [1252, 0]
drag, startPoint x: 175, startPoint y: 298, endPoint x: 178, endPoint y: 294, distance: 4.7
click at [177, 297] on button "Save" at bounding box center [168, 298] width 30 height 12
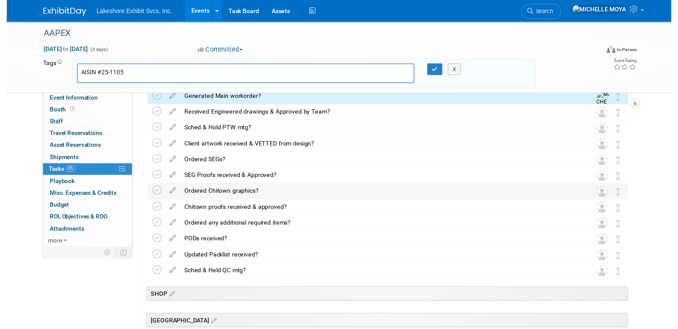
scroll to position [1120, 0]
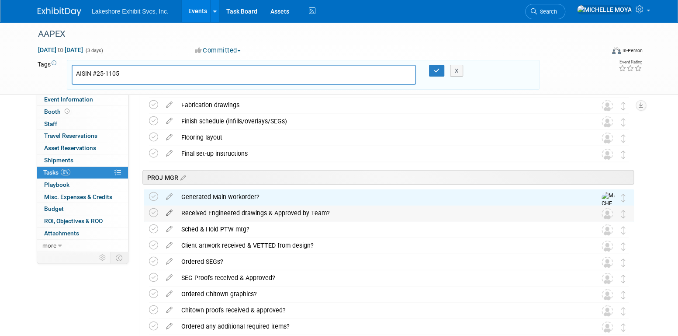
click at [172, 211] on icon at bounding box center [169, 210] width 15 height 11
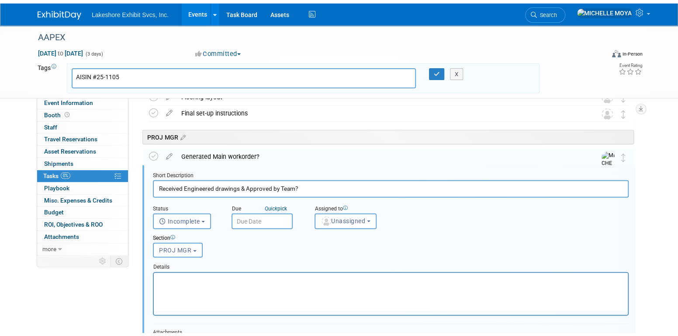
scroll to position [1180, 0]
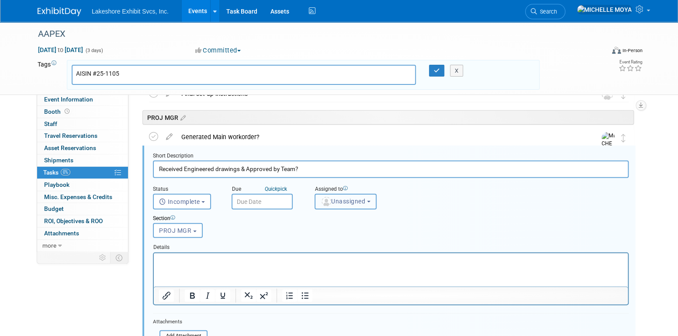
drag, startPoint x: 355, startPoint y: 200, endPoint x: 358, endPoint y: 210, distance: 10.6
click at [355, 199] on span "Unassigned" at bounding box center [343, 201] width 45 height 7
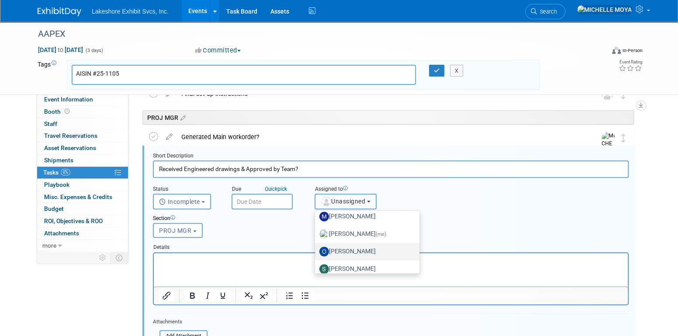
scroll to position [153, 0]
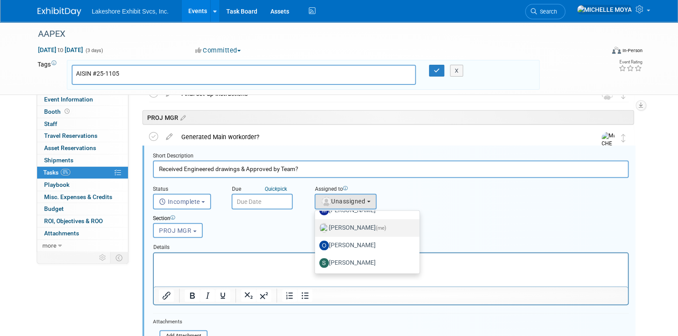
click at [369, 226] on label "MICHELLE MOYA (me)" at bounding box center [365, 228] width 91 height 14
click at [316, 226] on input "MICHELLE MOYA (me)" at bounding box center [314, 227] width 6 height 6
select select "06370d63-ce01-410c-be22-fd43021185b5"
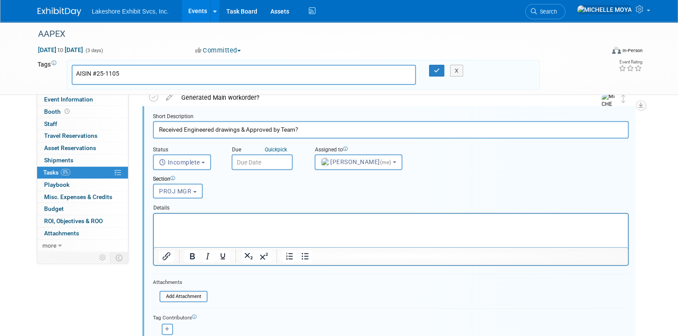
scroll to position [1268, 0]
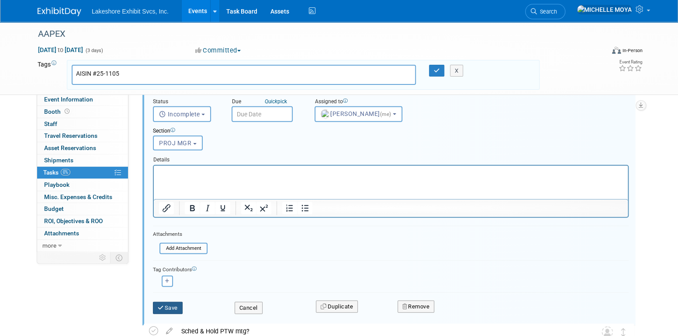
drag, startPoint x: 169, startPoint y: 306, endPoint x: 173, endPoint y: 303, distance: 5.3
click at [171, 305] on button "Save" at bounding box center [168, 308] width 30 height 12
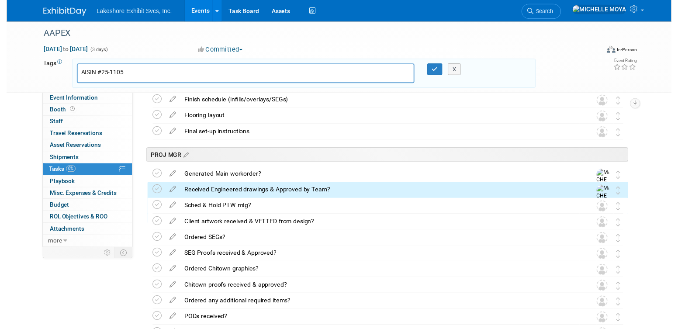
scroll to position [1137, 0]
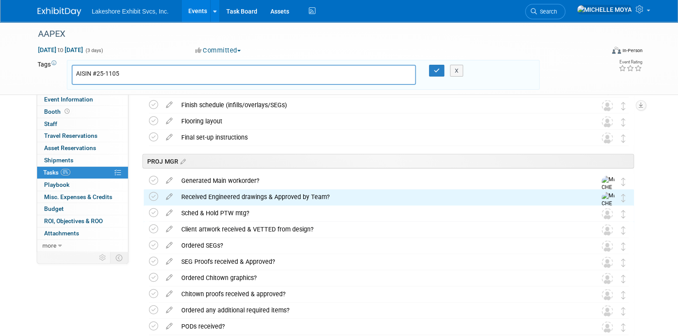
click at [172, 210] on icon at bounding box center [169, 210] width 15 height 11
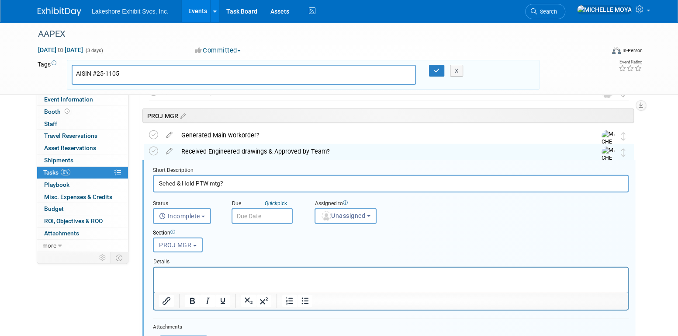
scroll to position [1196, 0]
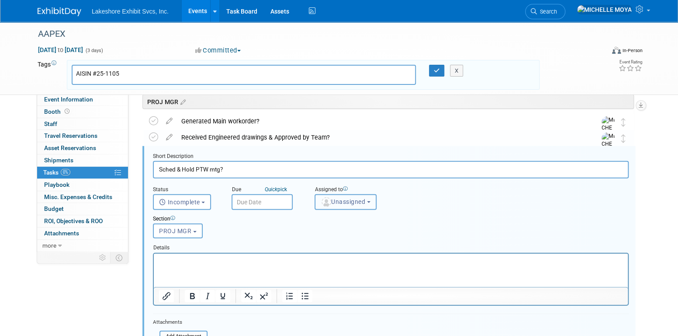
click at [353, 198] on span "Unassigned" at bounding box center [343, 201] width 45 height 7
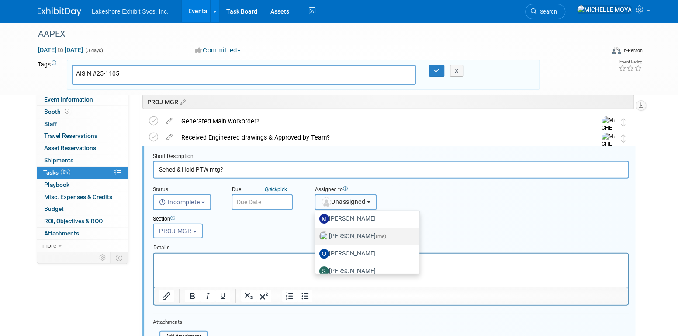
scroll to position [153, 0]
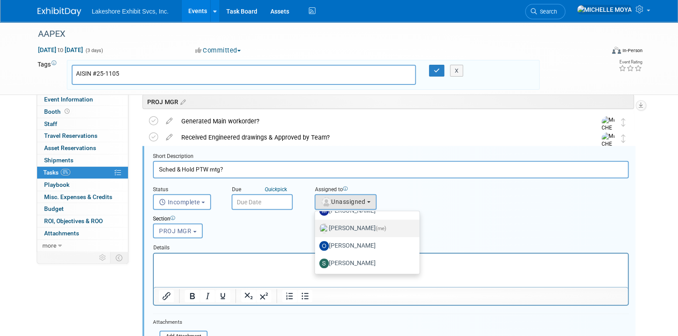
drag, startPoint x: 365, startPoint y: 227, endPoint x: 360, endPoint y: 227, distance: 5.7
click at [365, 227] on label "MICHELLE MOYA (me)" at bounding box center [365, 228] width 91 height 14
click at [316, 227] on input "MICHELLE MOYA (me)" at bounding box center [314, 227] width 6 height 6
select select "06370d63-ce01-410c-be22-fd43021185b5"
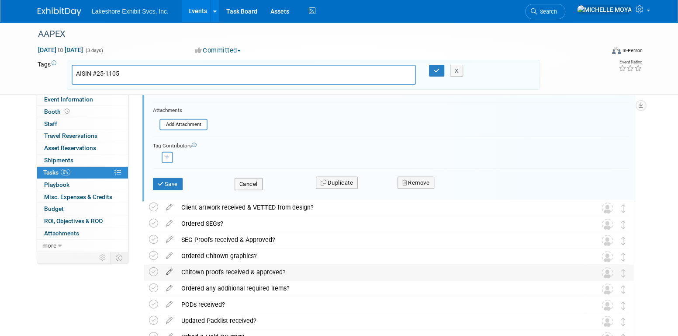
scroll to position [1415, 0]
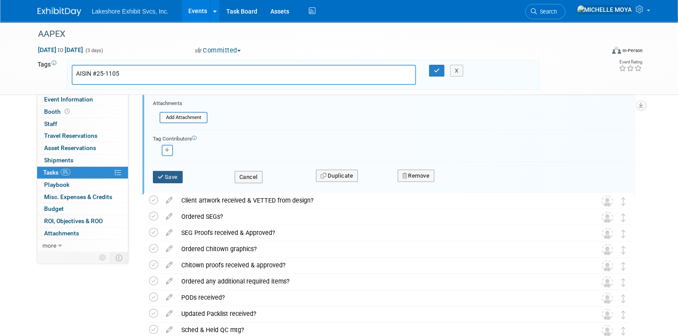
drag, startPoint x: 174, startPoint y: 189, endPoint x: 170, endPoint y: 176, distance: 13.6
click at [171, 177] on button "Save" at bounding box center [168, 177] width 30 height 12
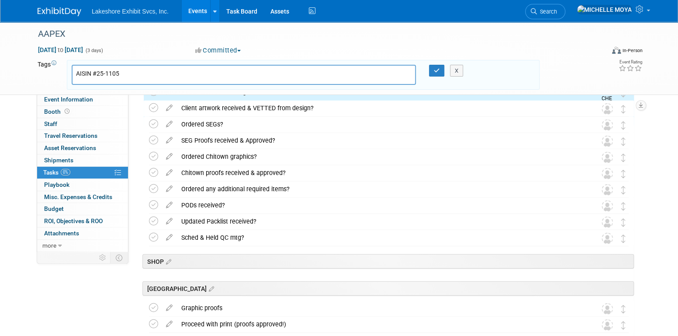
scroll to position [1196, 0]
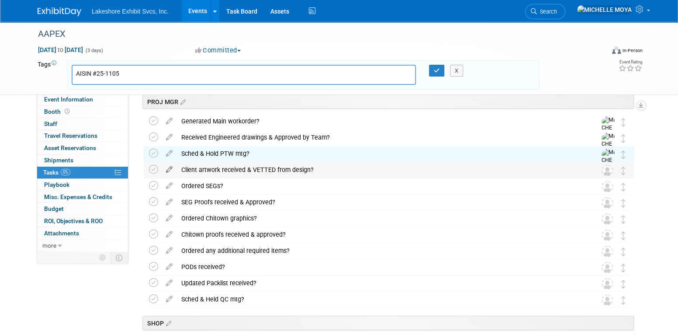
click at [167, 168] on icon at bounding box center [169, 167] width 15 height 11
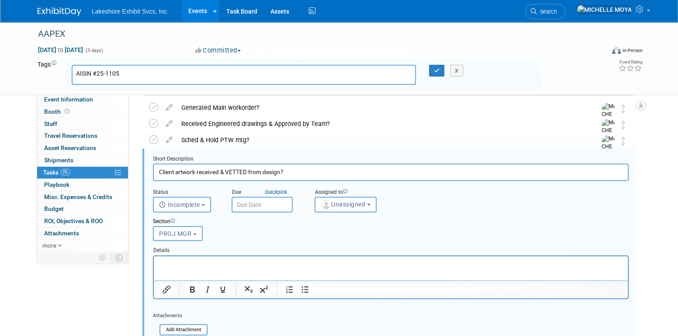
scroll to position [1213, 0]
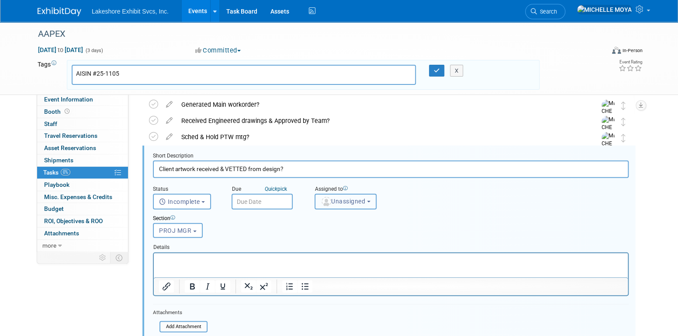
click at [348, 201] on span "Unassigned" at bounding box center [343, 201] width 45 height 7
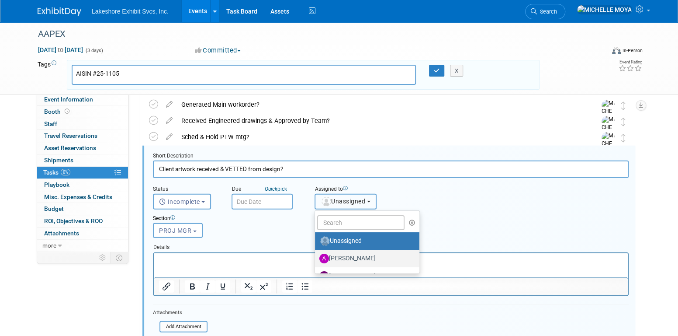
scroll to position [131, 0]
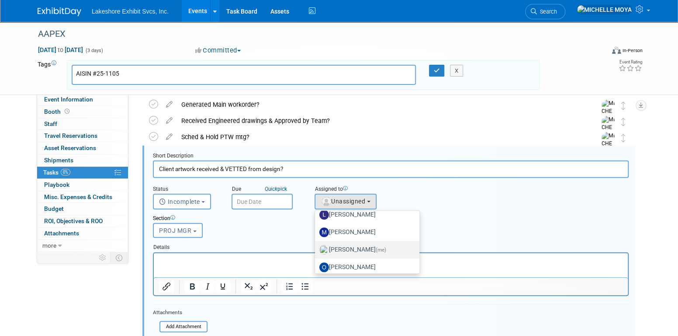
click at [360, 247] on label "MICHELLE MOYA (me)" at bounding box center [365, 250] width 91 height 14
click at [316, 247] on input "MICHELLE MOYA (me)" at bounding box center [314, 249] width 6 height 6
select select "06370d63-ce01-410c-be22-fd43021185b5"
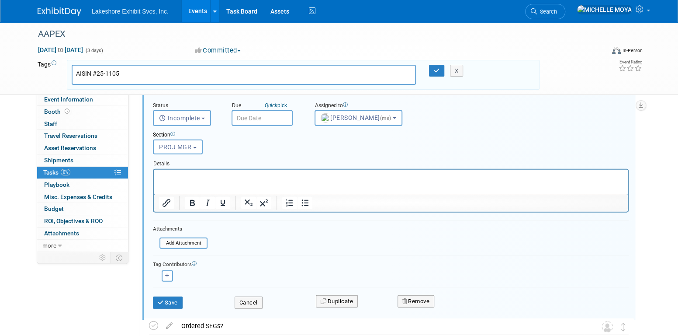
scroll to position [1344, 0]
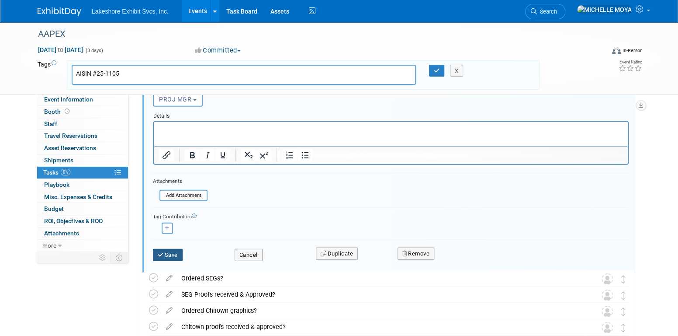
click at [164, 253] on button "Save" at bounding box center [168, 255] width 30 height 12
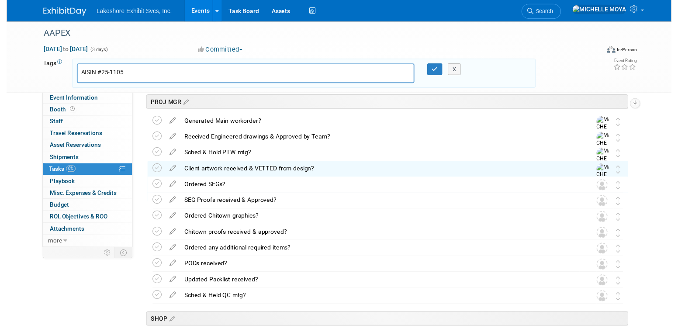
scroll to position [1169, 0]
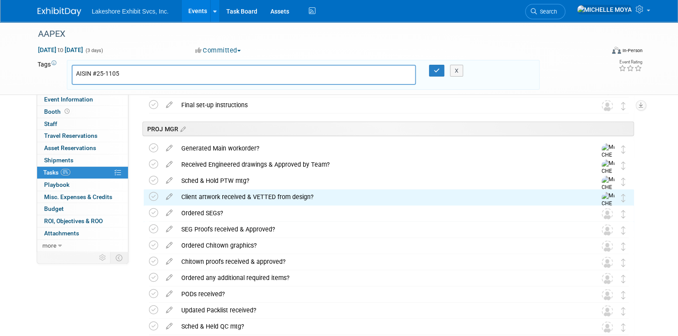
click at [171, 212] on icon at bounding box center [169, 210] width 15 height 11
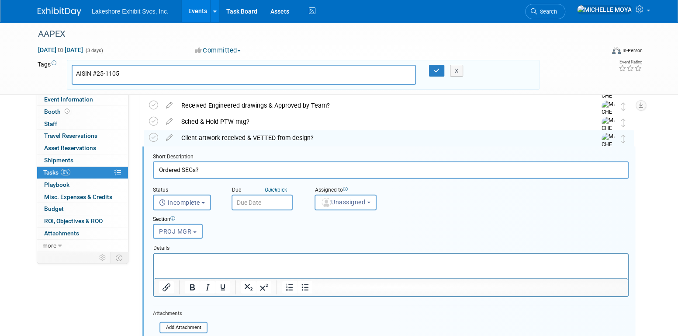
scroll to position [1229, 0]
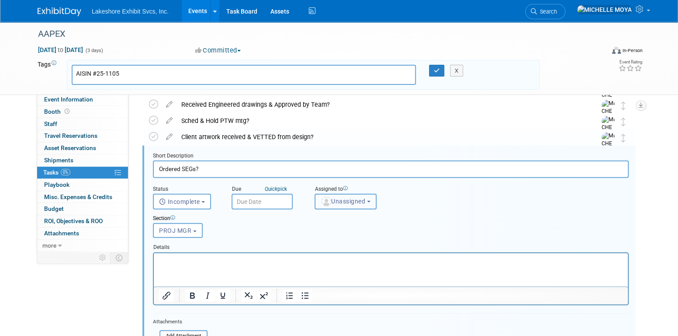
click at [352, 198] on span "Unassigned" at bounding box center [343, 201] width 45 height 7
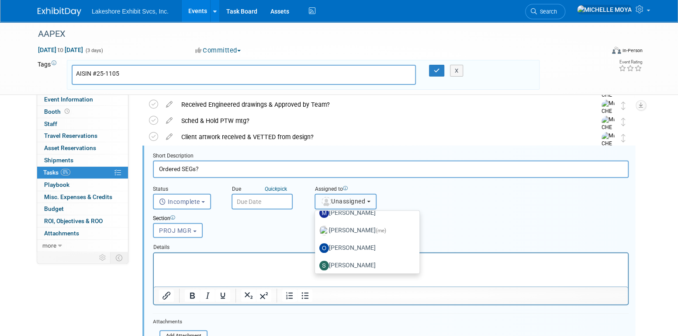
scroll to position [153, 0]
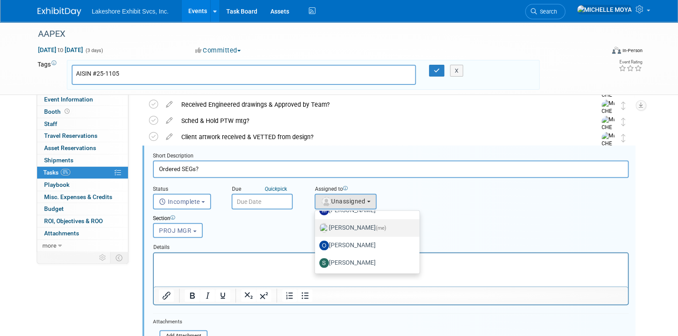
click at [364, 221] on label "MICHELLE MOYA (me)" at bounding box center [365, 228] width 91 height 14
click at [316, 224] on input "MICHELLE MOYA (me)" at bounding box center [314, 227] width 6 height 6
select select "06370d63-ce01-410c-be22-fd43021185b5"
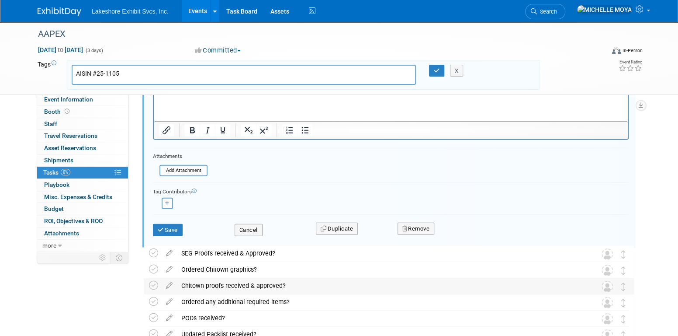
scroll to position [1447, 0]
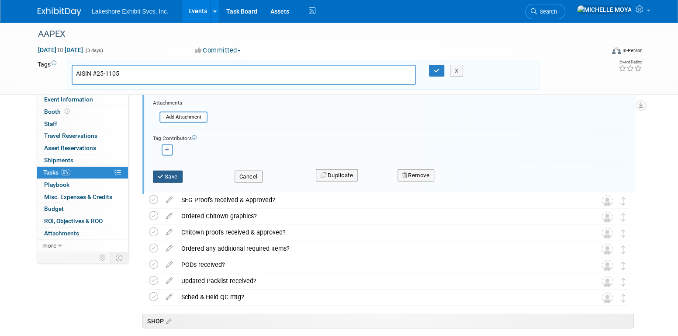
click at [173, 174] on button "Save" at bounding box center [168, 176] width 30 height 12
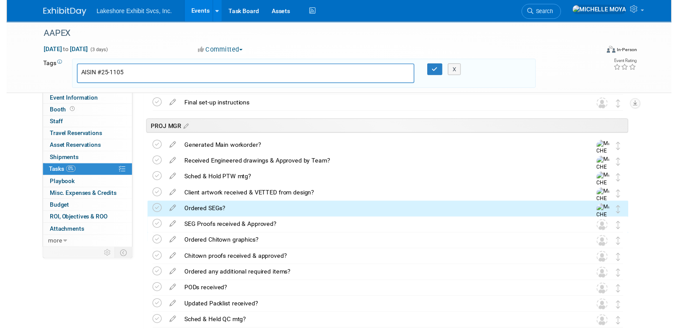
scroll to position [1141, 0]
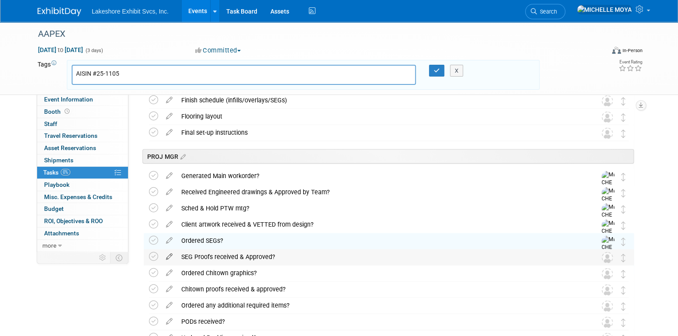
click at [167, 258] on icon at bounding box center [169, 254] width 15 height 11
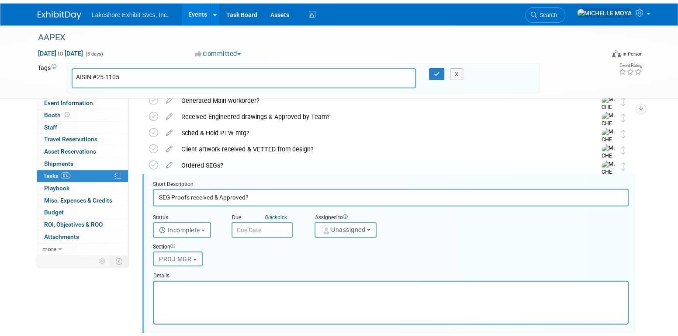
scroll to position [0, 0]
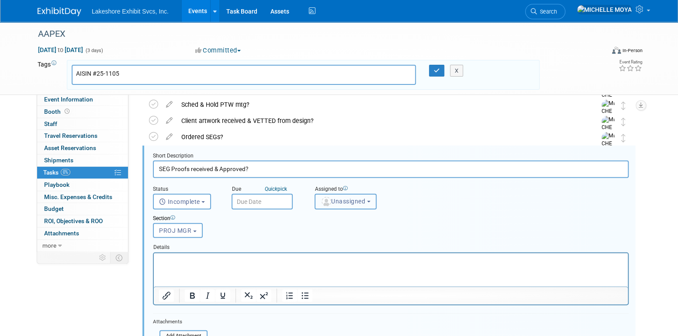
click at [348, 202] on span "Unassigned" at bounding box center [343, 201] width 45 height 7
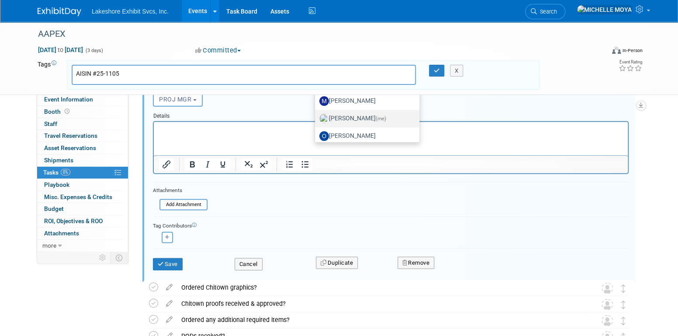
click at [386, 118] on span "(me)" at bounding box center [381, 118] width 10 height 6
click at [316, 118] on input "MICHELLE MOYA (me)" at bounding box center [314, 118] width 6 height 6
select select "06370d63-ce01-410c-be22-fd43021185b5"
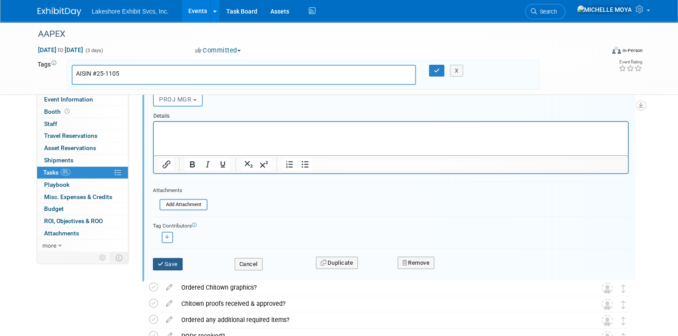
click at [172, 265] on button "Save" at bounding box center [168, 264] width 30 height 12
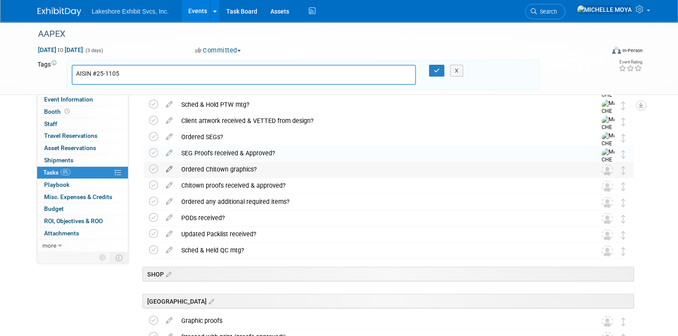
click at [169, 167] on icon at bounding box center [169, 167] width 15 height 11
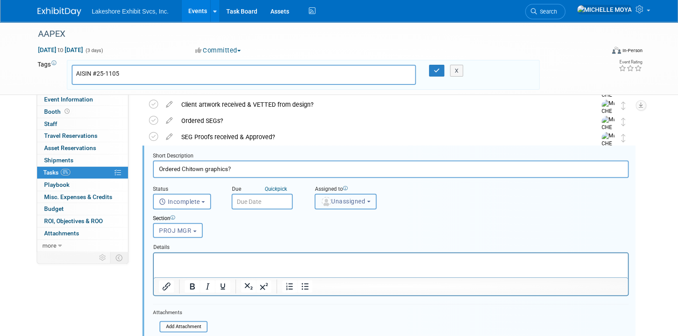
click at [356, 201] on span "Unassigned" at bounding box center [343, 201] width 45 height 7
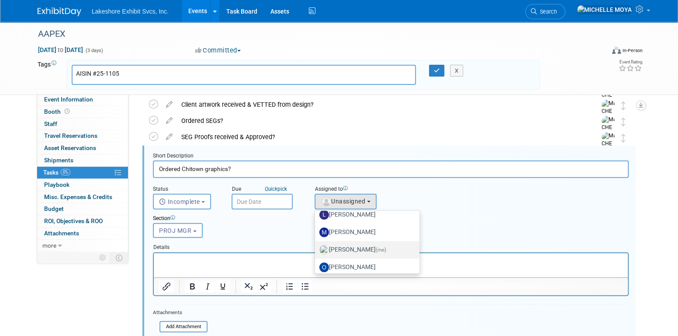
drag, startPoint x: 370, startPoint y: 246, endPoint x: 357, endPoint y: 246, distance: 13.1
click at [370, 246] on label "MICHELLE MOYA (me)" at bounding box center [365, 250] width 91 height 14
click at [316, 246] on input "MICHELLE MOYA (me)" at bounding box center [314, 249] width 6 height 6
select select "06370d63-ce01-410c-be22-fd43021185b5"
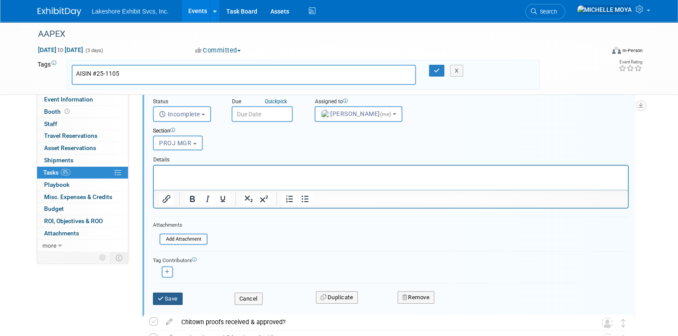
click at [165, 297] on button "Save" at bounding box center [168, 298] width 30 height 12
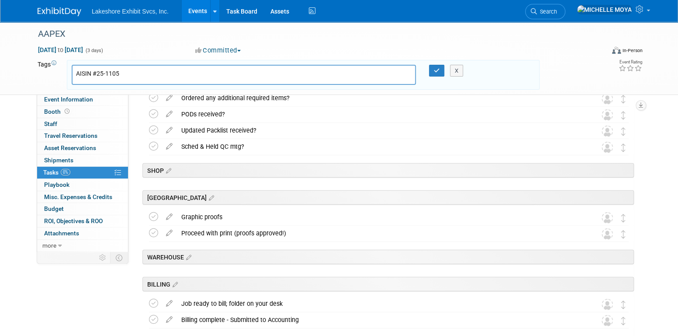
click at [334, 75] on div "AISIN #25-1105" at bounding box center [244, 75] width 344 height 20
click at [436, 65] on button "button" at bounding box center [437, 71] width 16 height 12
type input "AISIN #25-1105"
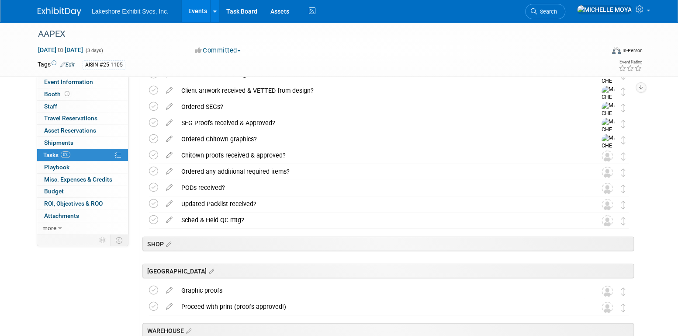
scroll to position [1261, 0]
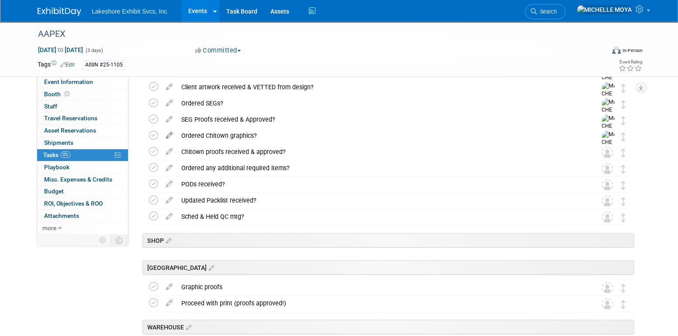
click at [168, 134] on icon at bounding box center [169, 133] width 15 height 11
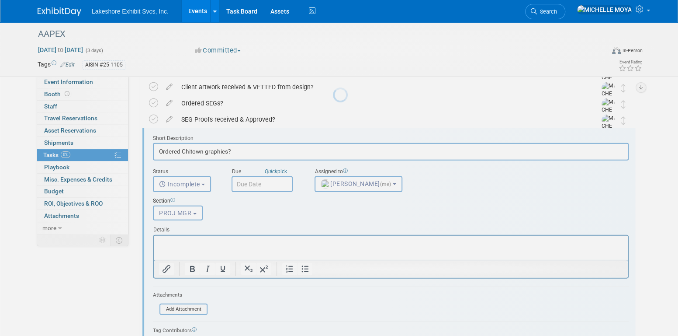
scroll to position [0, 0]
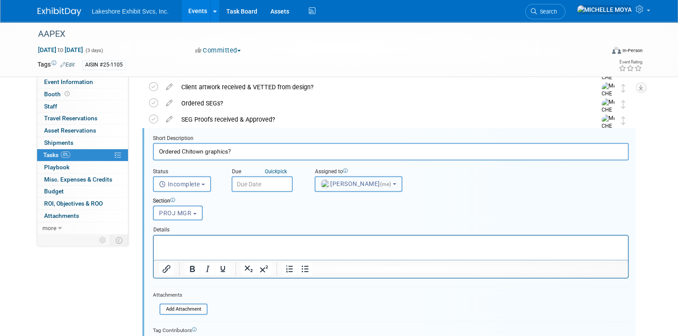
drag, startPoint x: 332, startPoint y: 188, endPoint x: 334, endPoint y: 181, distance: 6.8
click at [334, 185] on button "MICHELLE MOYA (me)" at bounding box center [359, 184] width 88 height 16
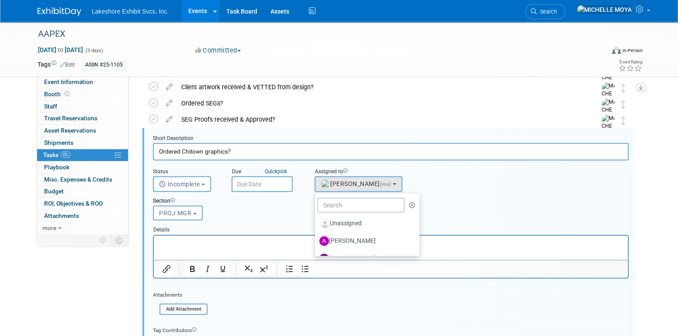
click at [284, 213] on div "Section Uncategorized ACCT EXEC TRADESHOW COORDINATOR ACCOUNTING ACCT MGR ESTIM…" at bounding box center [370, 207] width 449 height 30
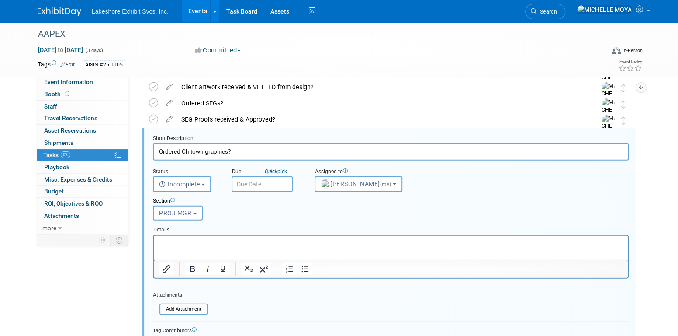
scroll to position [1349, 0]
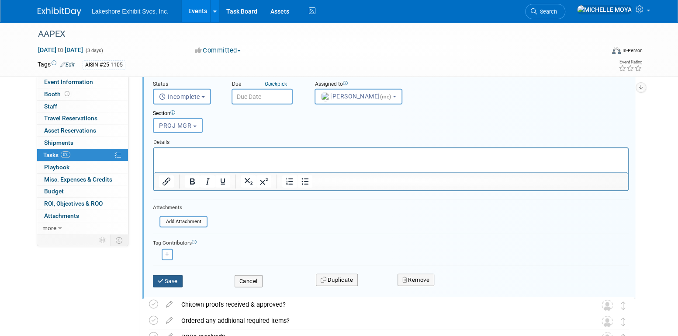
click at [177, 281] on button "Save" at bounding box center [168, 281] width 30 height 12
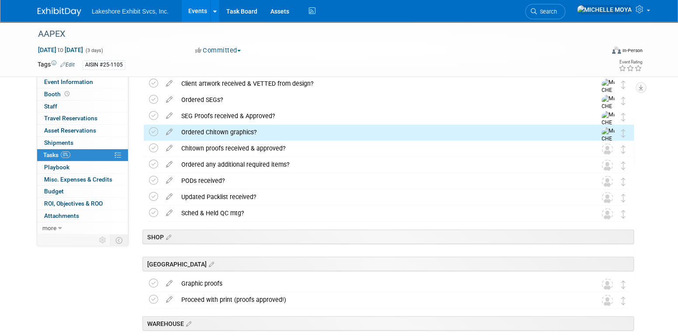
scroll to position [1261, 0]
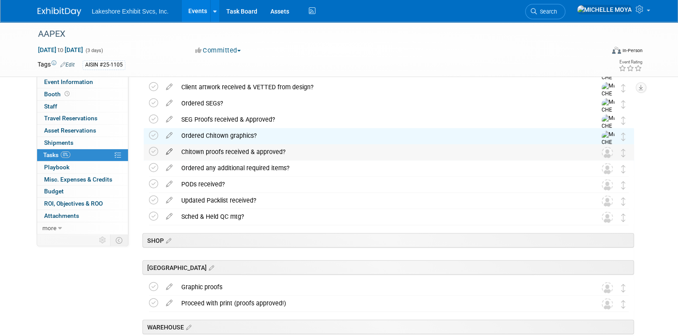
click at [171, 149] on icon at bounding box center [169, 149] width 15 height 11
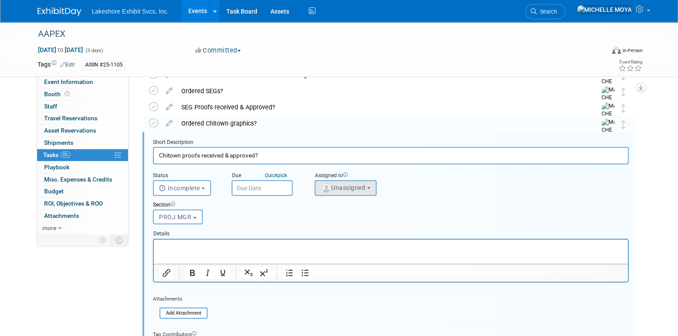
scroll to position [1277, 0]
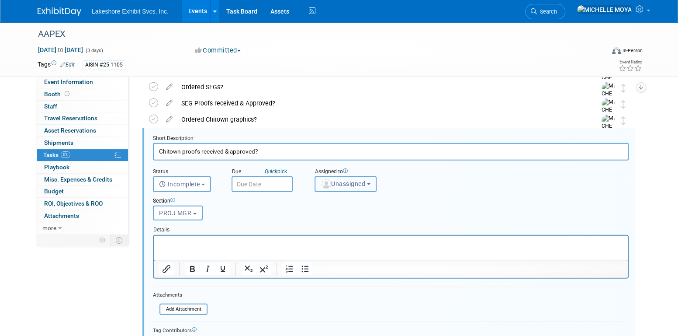
click at [336, 180] on span "Unassigned" at bounding box center [343, 183] width 45 height 7
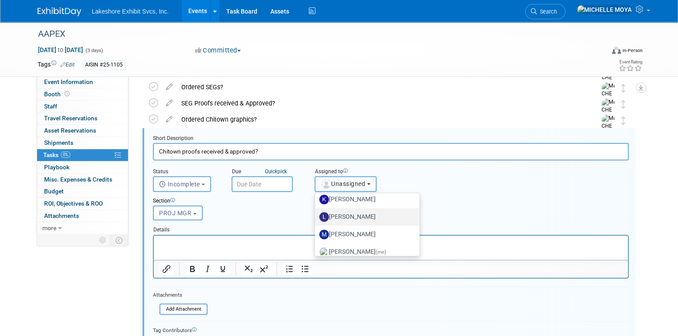
scroll to position [131, 0]
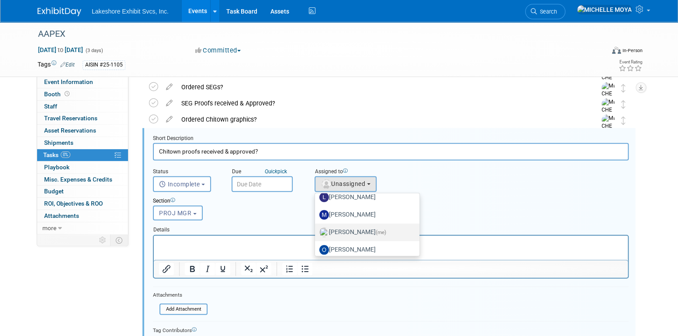
click at [372, 230] on label "MICHELLE MOYA (me)" at bounding box center [365, 232] width 91 height 14
click at [316, 230] on input "MICHELLE MOYA (me)" at bounding box center [314, 231] width 6 height 6
select select "06370d63-ce01-410c-be22-fd43021185b5"
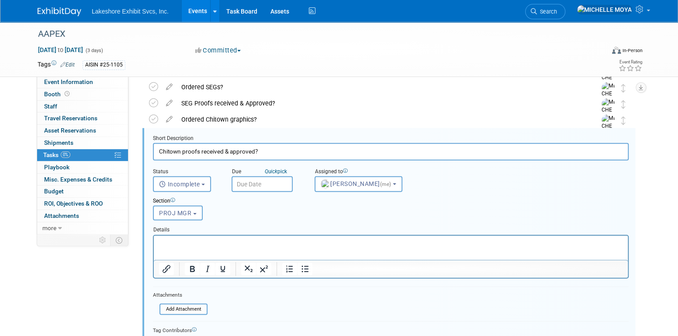
scroll to position [1321, 0]
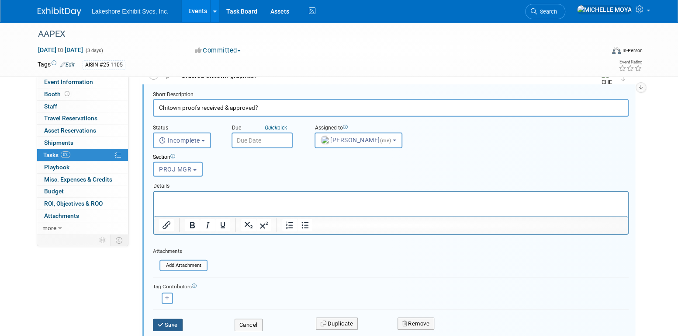
click at [177, 320] on button "Save" at bounding box center [168, 325] width 30 height 12
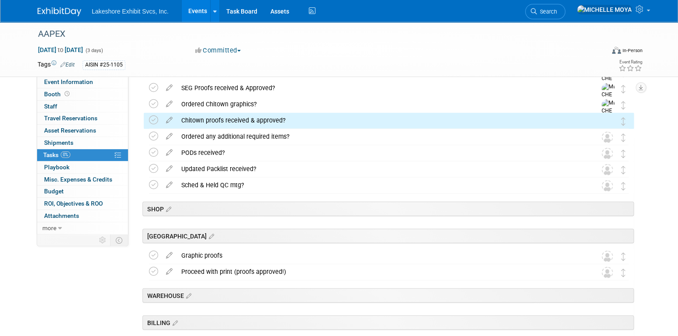
scroll to position [1277, 0]
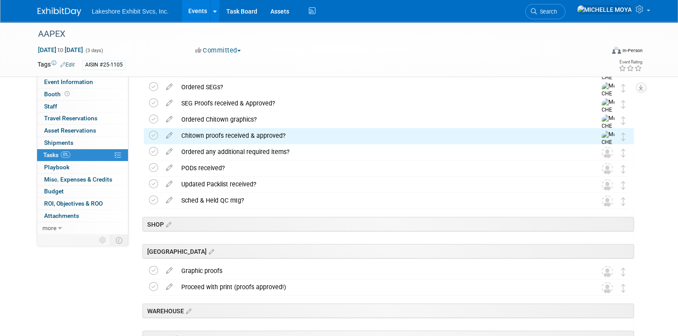
click at [170, 151] on icon at bounding box center [169, 149] width 15 height 11
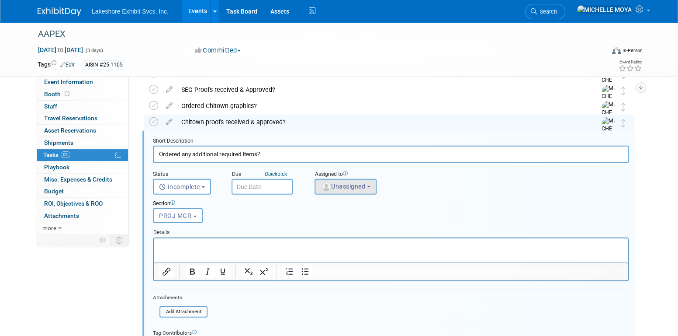
scroll to position [1294, 0]
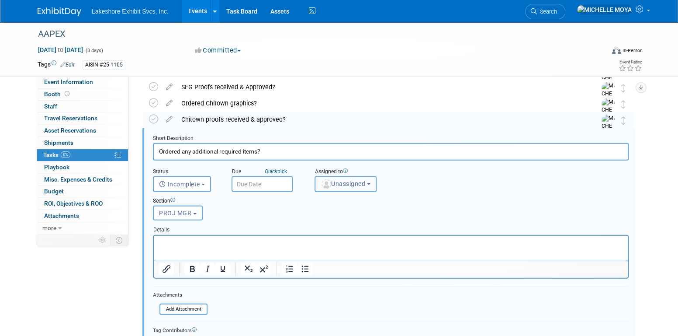
click at [339, 181] on span "Unassigned" at bounding box center [343, 183] width 45 height 7
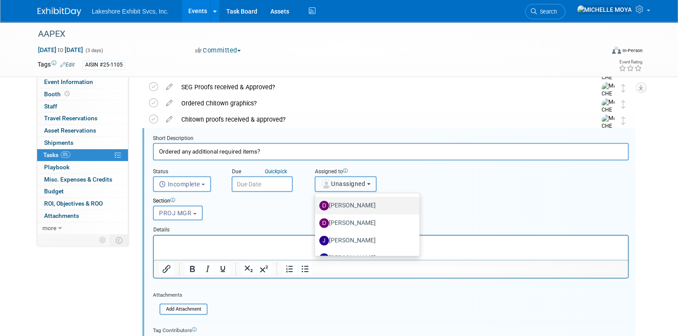
scroll to position [153, 0]
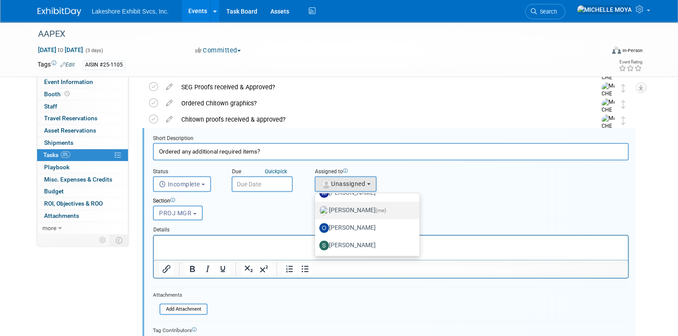
click at [374, 210] on label "MICHELLE MOYA (me)" at bounding box center [365, 210] width 91 height 14
click at [316, 210] on input "MICHELLE MOYA (me)" at bounding box center [314, 209] width 6 height 6
select select "06370d63-ce01-410c-be22-fd43021185b5"
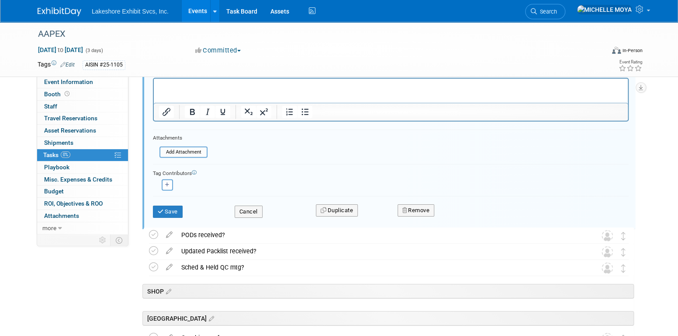
scroll to position [1468, 0]
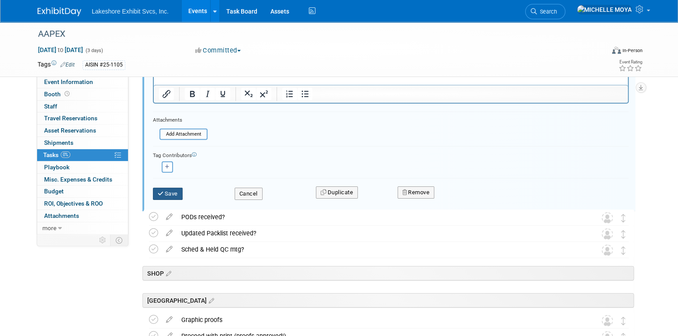
click at [164, 190] on button "Save" at bounding box center [168, 194] width 30 height 12
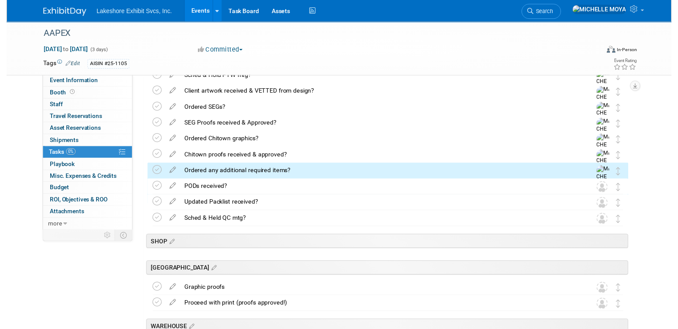
scroll to position [1229, 0]
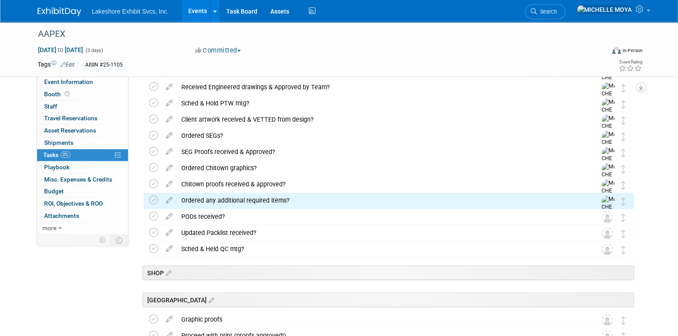
drag, startPoint x: 170, startPoint y: 214, endPoint x: 178, endPoint y: 216, distance: 8.5
click at [171, 215] on icon at bounding box center [169, 214] width 15 height 11
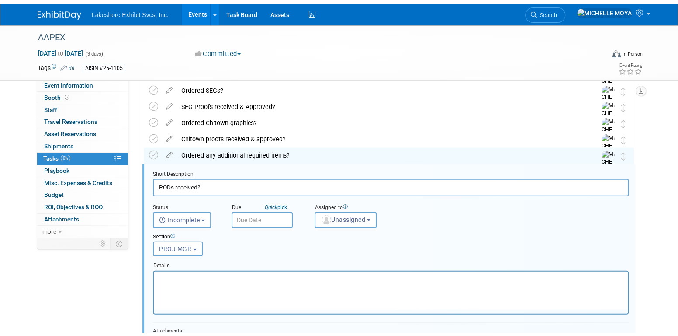
scroll to position [1309, 0]
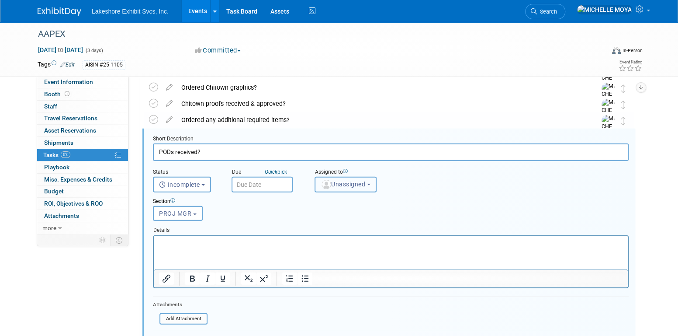
click at [348, 184] on span "Unassigned" at bounding box center [343, 184] width 45 height 7
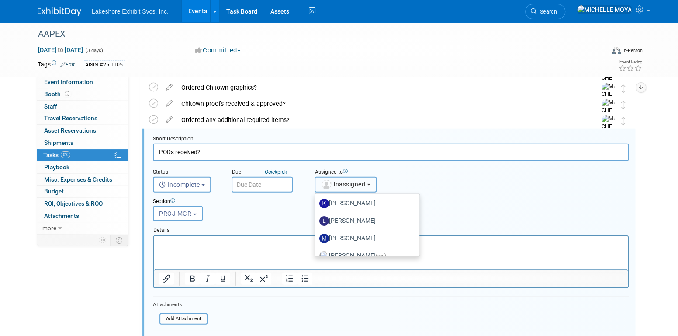
scroll to position [131, 0]
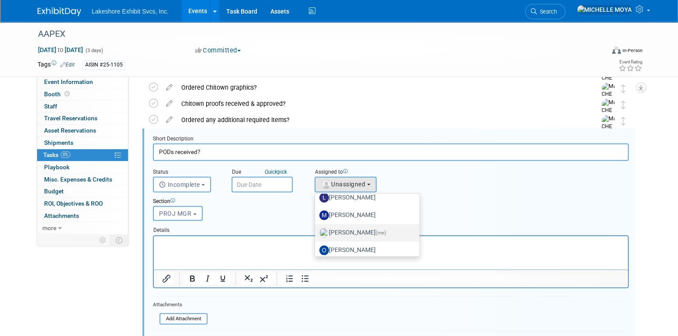
click at [370, 229] on label "MICHELLE MOYA (me)" at bounding box center [365, 233] width 91 height 14
click at [316, 229] on input "MICHELLE MOYA (me)" at bounding box center [314, 232] width 6 height 6
select select "06370d63-ce01-410c-be22-fd43021185b5"
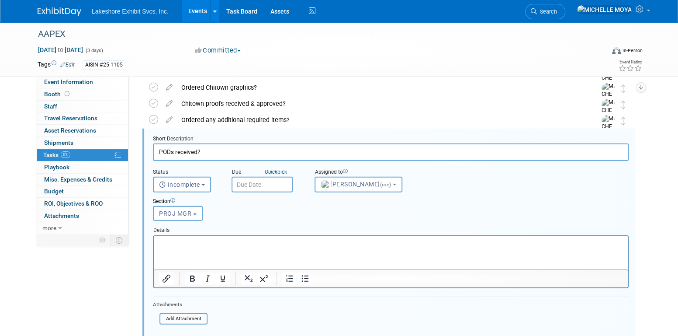
scroll to position [1353, 0]
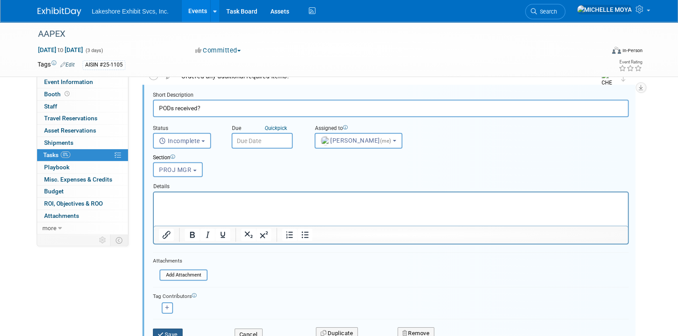
click at [176, 331] on button "Save" at bounding box center [168, 334] width 30 height 12
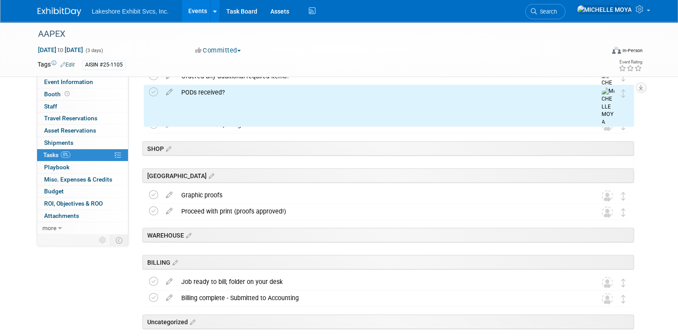
click at [169, 107] on icon at bounding box center [169, 106] width 15 height 11
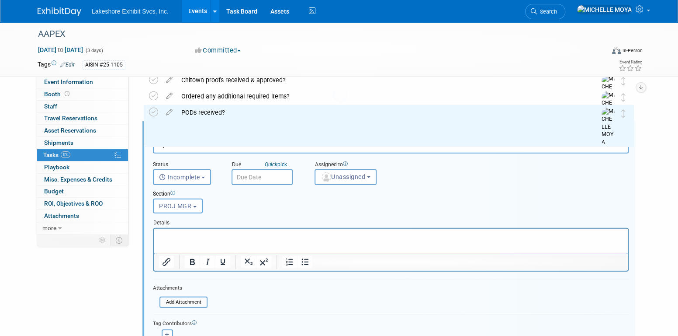
scroll to position [1326, 0]
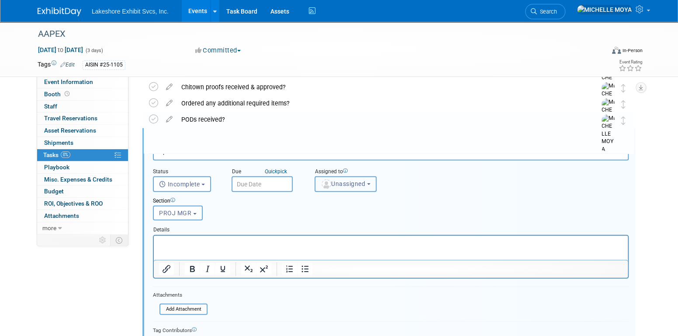
click at [338, 188] on button "Unassigned" at bounding box center [346, 184] width 62 height 16
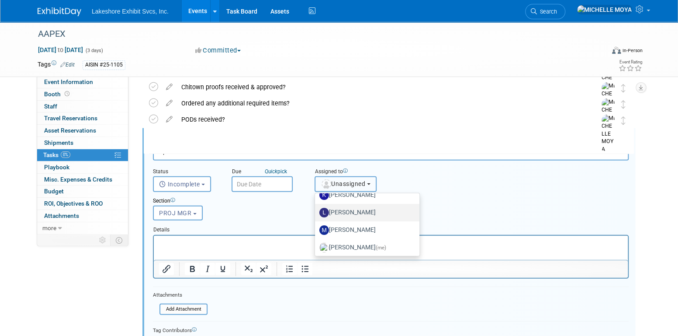
scroll to position [131, 0]
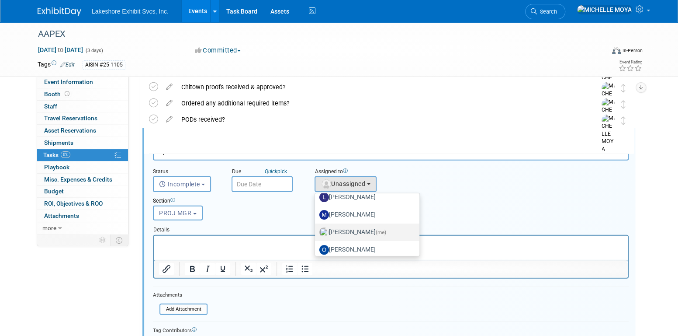
click at [373, 228] on label "MICHELLE MOYA (me)" at bounding box center [365, 232] width 91 height 14
click at [316, 228] on input "MICHELLE MOYA (me)" at bounding box center [314, 231] width 6 height 6
select select "06370d63-ce01-410c-be22-fd43021185b5"
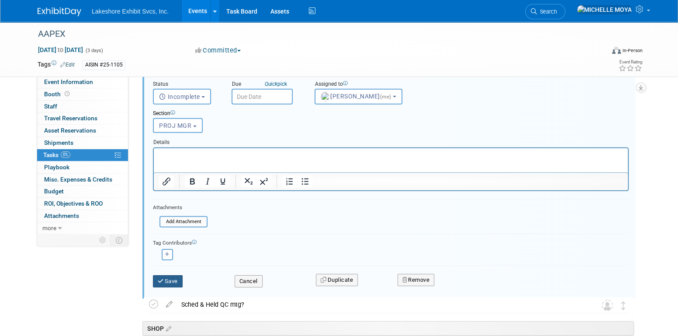
click at [177, 277] on button "Save" at bounding box center [168, 281] width 30 height 12
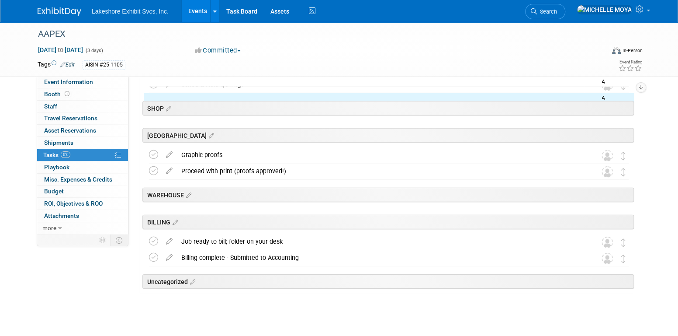
scroll to position [1316, 0]
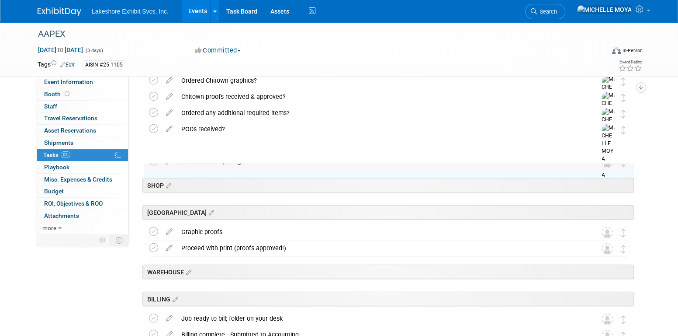
click at [169, 162] on icon at bounding box center [169, 159] width 15 height 11
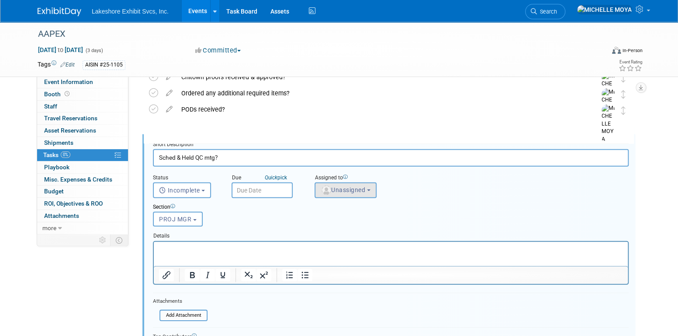
scroll to position [1342, 0]
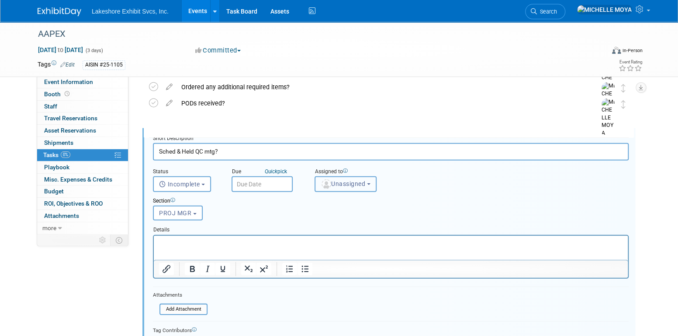
click at [336, 187] on button "Unassigned" at bounding box center [346, 184] width 62 height 16
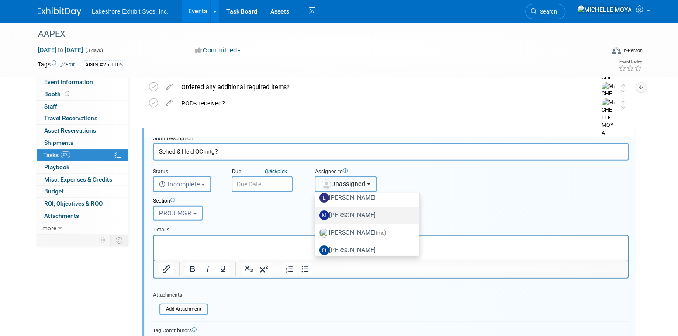
scroll to position [131, 0]
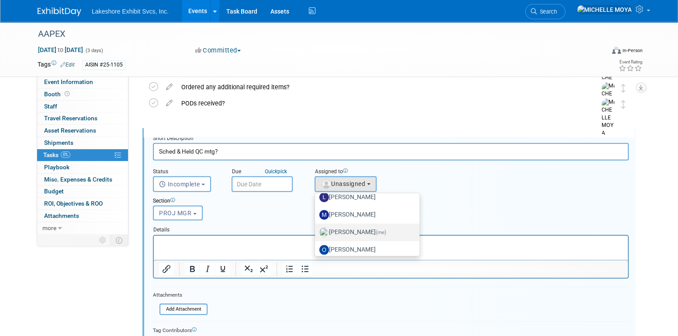
click at [365, 230] on label "MICHELLE MOYA (me)" at bounding box center [365, 232] width 91 height 14
click at [316, 230] on input "MICHELLE MOYA (me)" at bounding box center [314, 231] width 6 height 6
select select "06370d63-ce01-410c-be22-fd43021185b5"
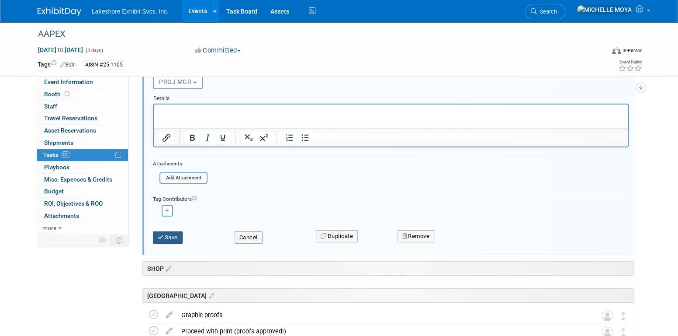
click at [156, 239] on button "Save" at bounding box center [168, 237] width 30 height 12
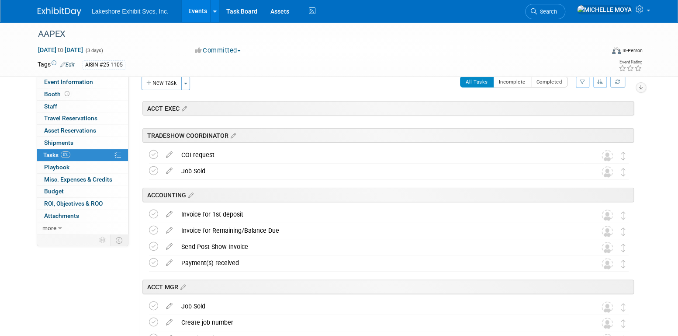
scroll to position [0, 0]
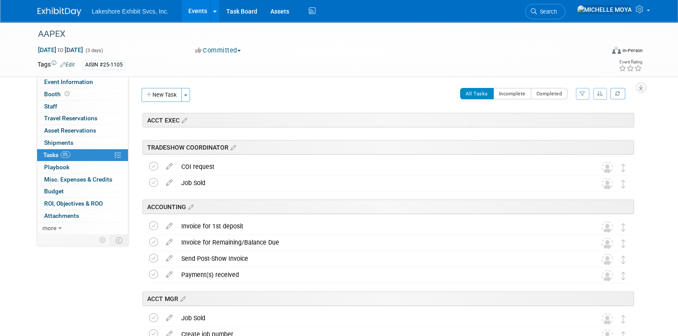
click at [584, 93] on icon "button" at bounding box center [583, 93] width 6 height 5
click at [570, 118] on select "-- Select Assignee -- All unassigned tasks Assigned to me Amanda Koss Dave Desa…" at bounding box center [547, 121] width 72 height 12
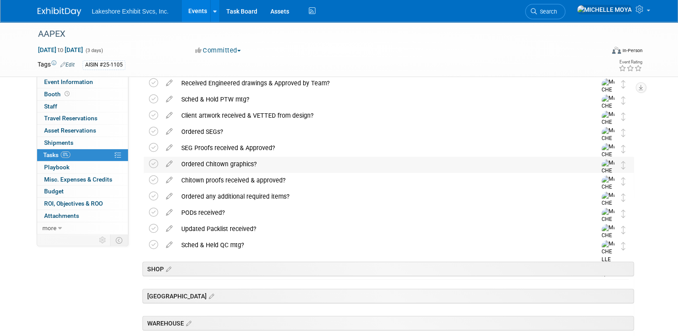
scroll to position [219, 0]
